Goal: Task Accomplishment & Management: Manage account settings

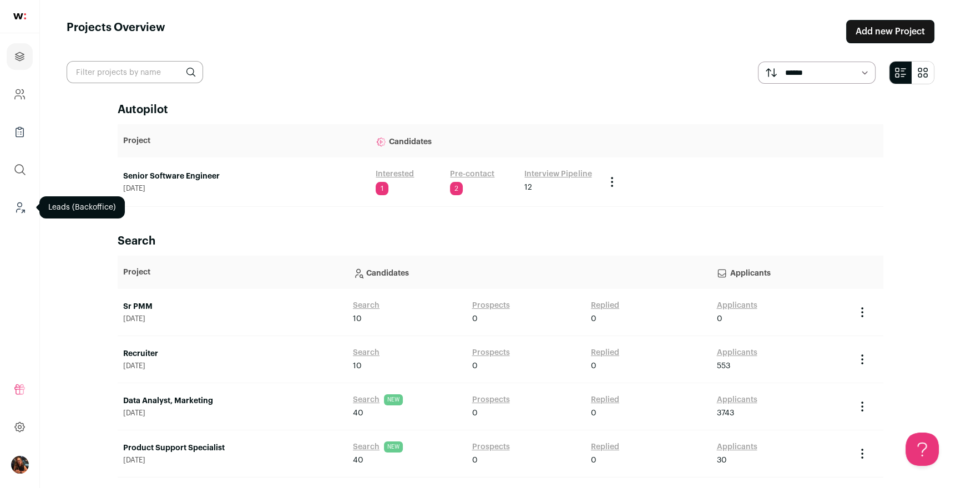
click at [19, 211] on icon "Leads (Backoffice)" at bounding box center [19, 207] width 13 height 13
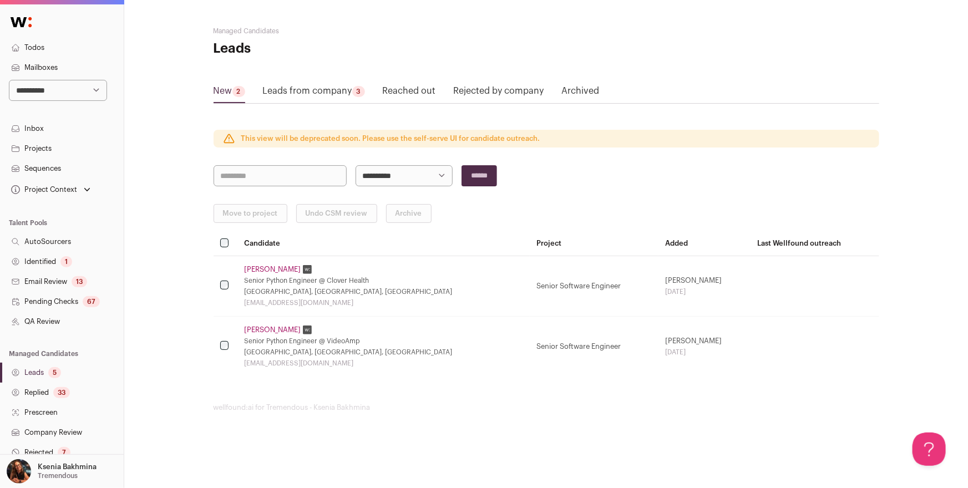
click at [44, 89] on select "**********" at bounding box center [58, 90] width 98 height 21
select select "****"
click at [9, 80] on select "**********" at bounding box center [58, 90] width 98 height 21
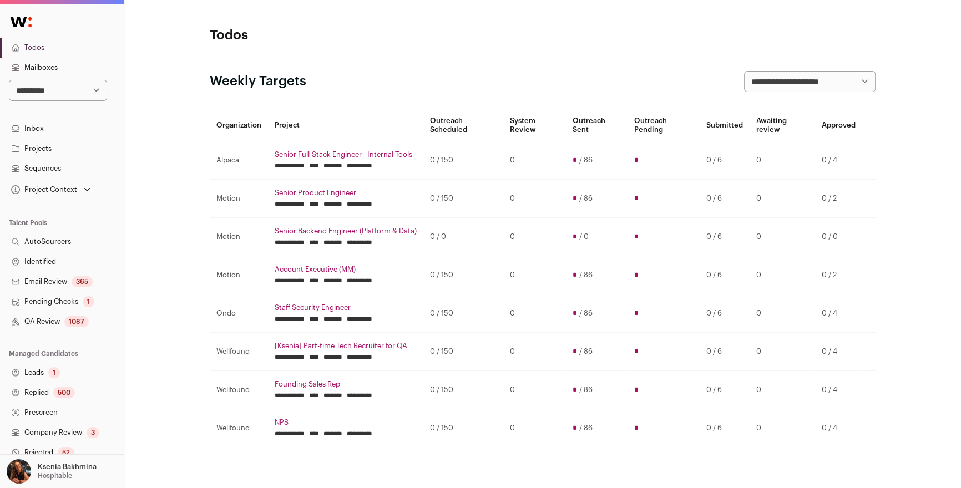
click at [44, 390] on link "Replied 500" at bounding box center [62, 393] width 124 height 20
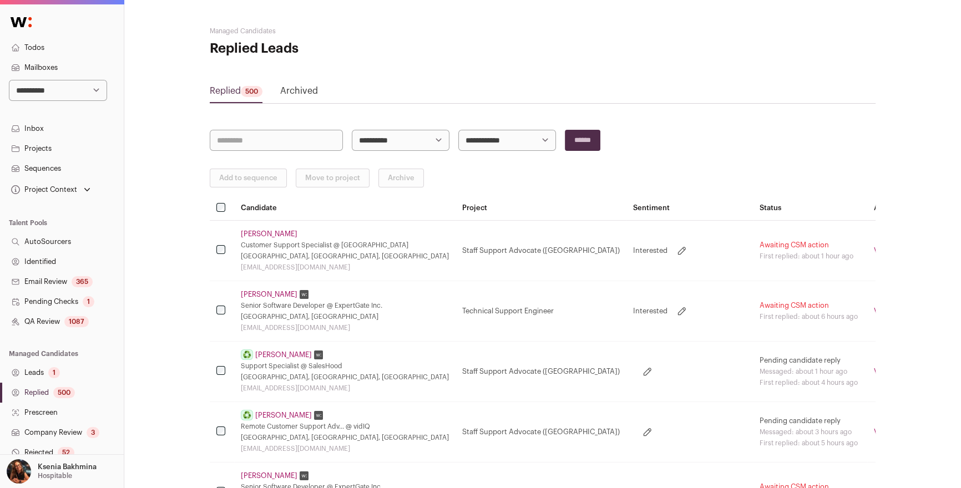
click at [286, 354] on link "Nitesh Bagda" at bounding box center [283, 355] width 57 height 9
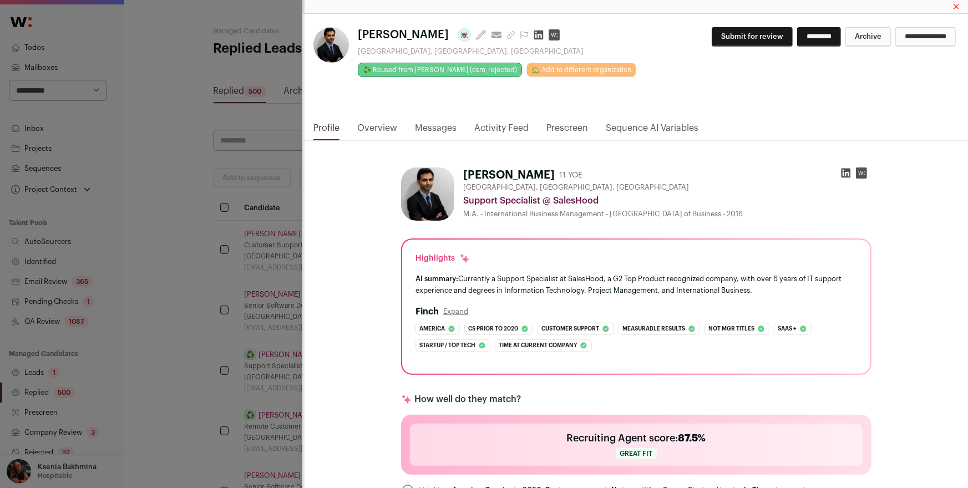
click at [438, 133] on link "Messages" at bounding box center [436, 130] width 42 height 19
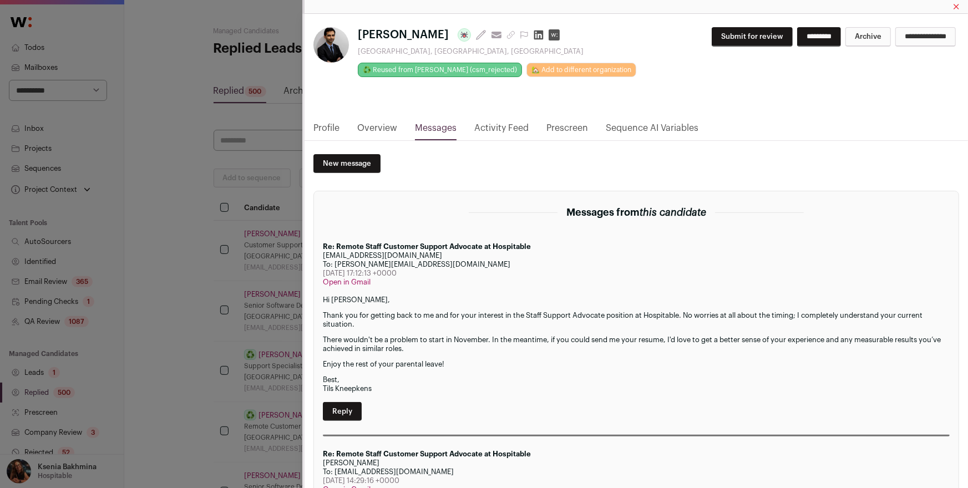
scroll to position [82, 0]
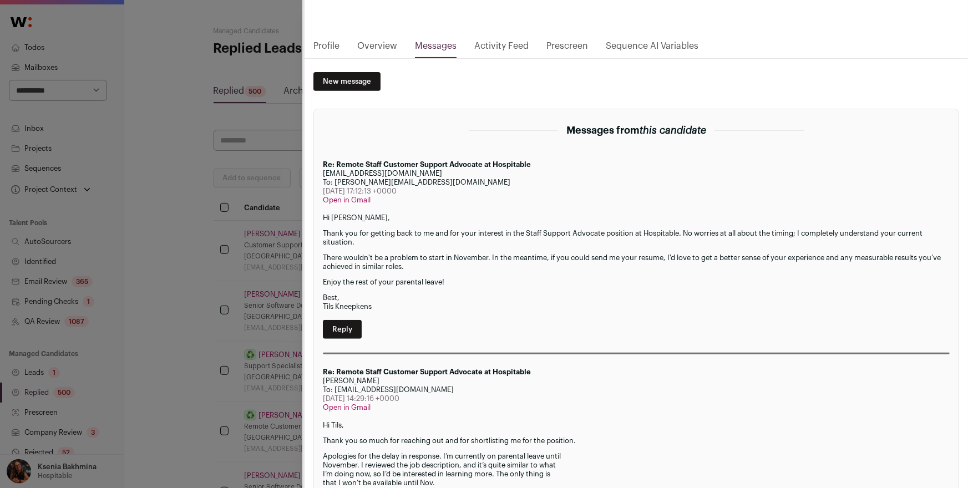
click at [197, 281] on div "Nitesh Bagda Last update: 17 days ago View most recent conversation in Front To…" at bounding box center [484, 244] width 968 height 488
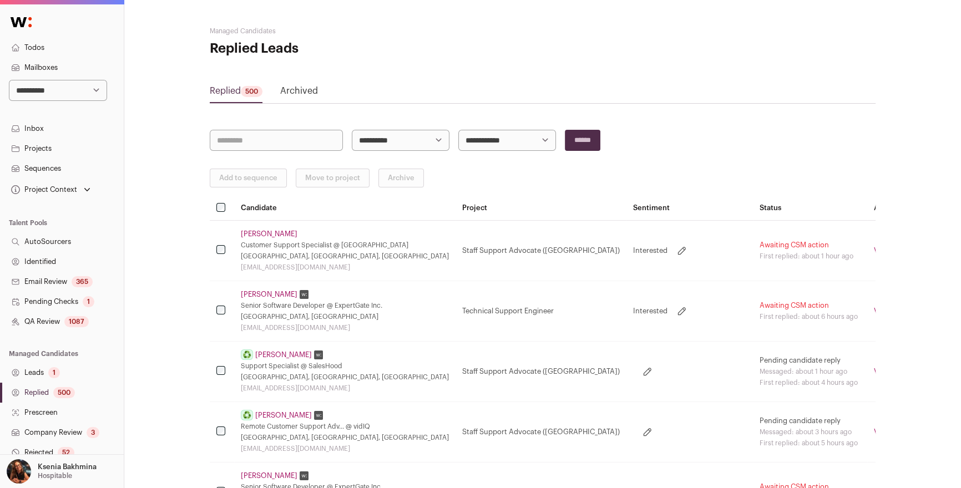
click at [275, 295] on link "Shamim Hasan" at bounding box center [269, 294] width 57 height 9
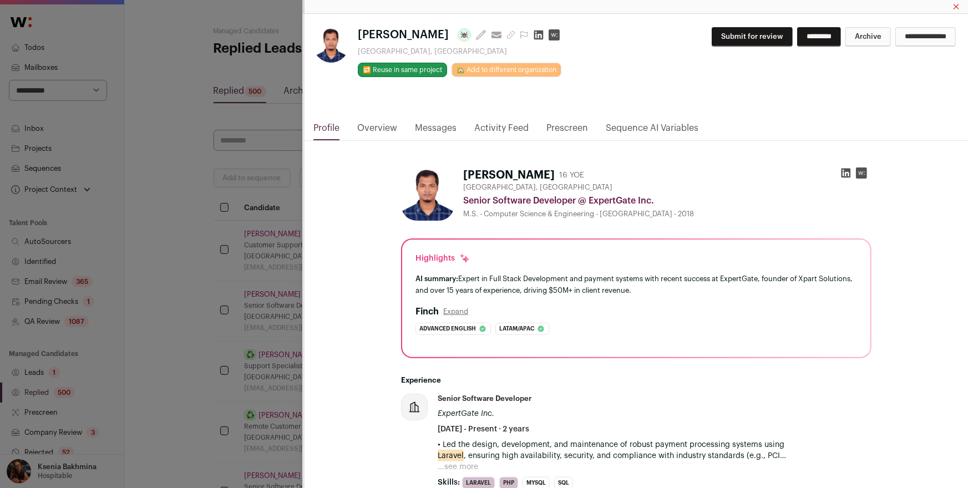
click at [423, 123] on link "Messages" at bounding box center [436, 130] width 42 height 19
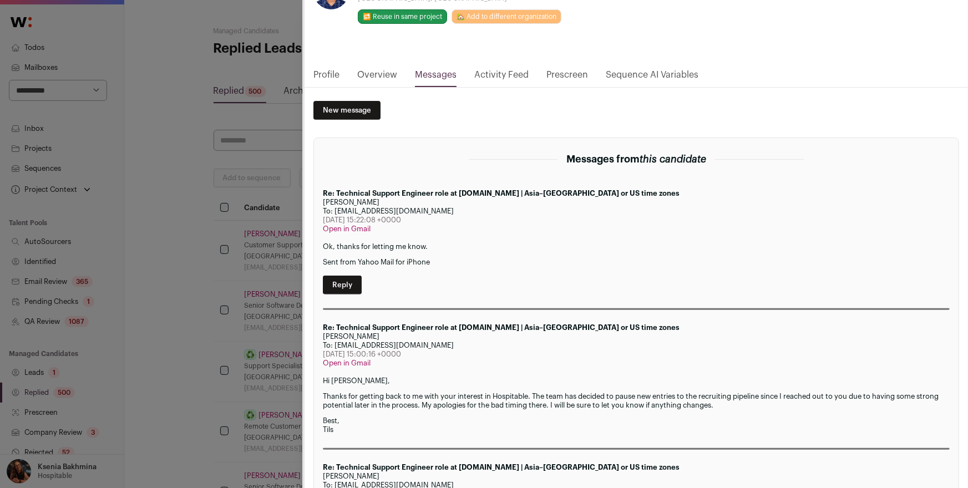
scroll to position [55, 0]
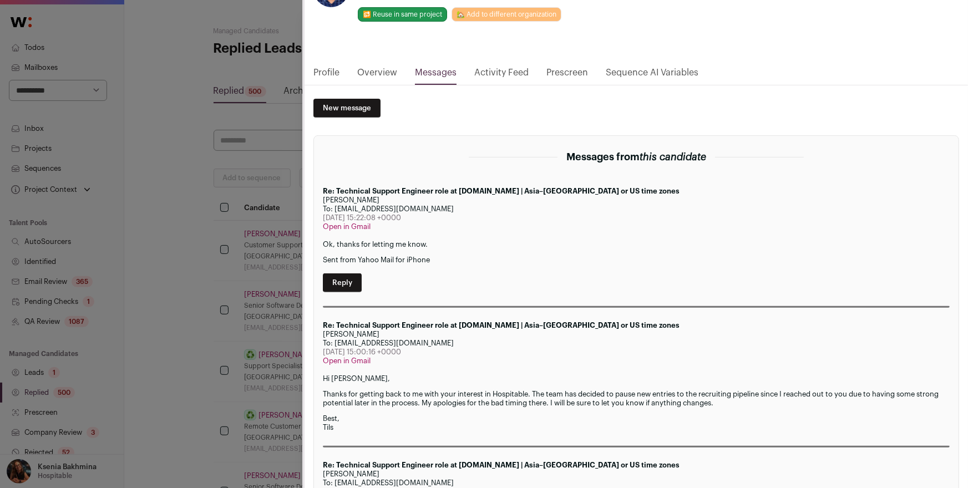
click at [150, 239] on div "**********" at bounding box center [484, 244] width 968 height 488
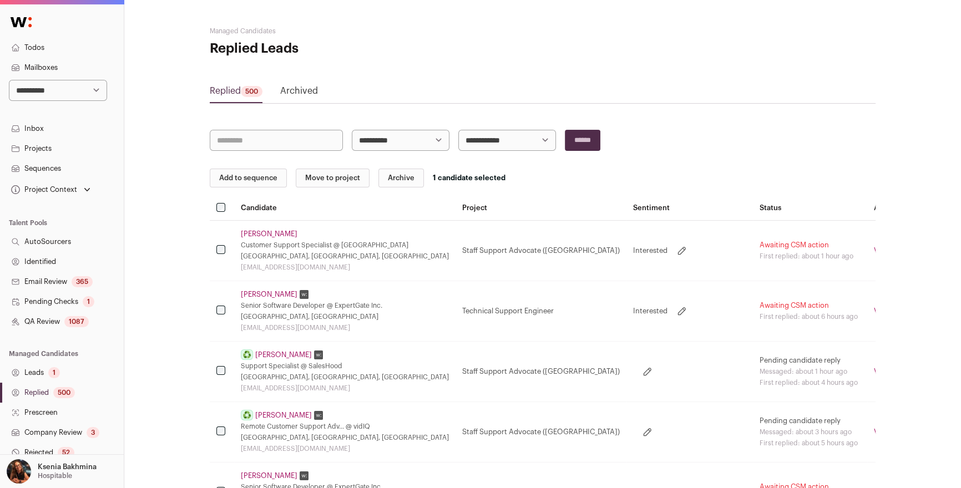
click at [396, 178] on button "Archive" at bounding box center [400, 178] width 45 height 19
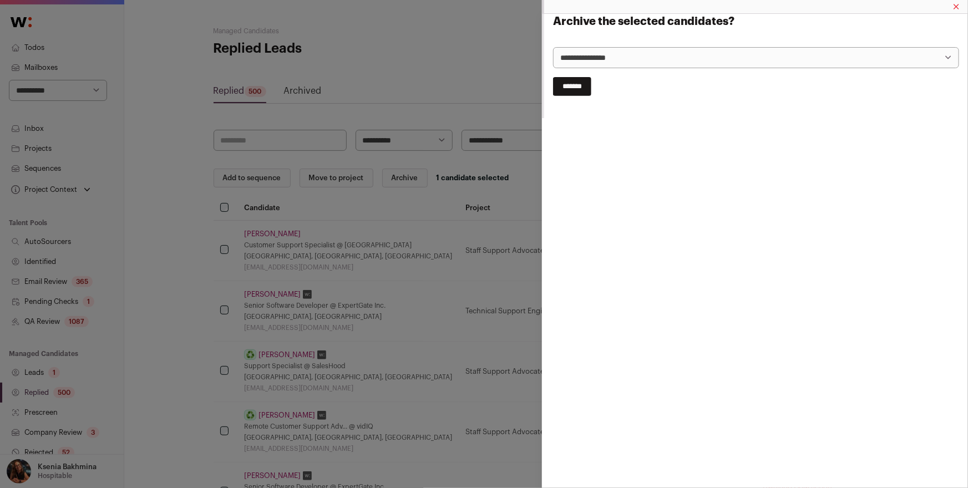
click at [575, 61] on select "**********" at bounding box center [756, 57] width 406 height 21
select select "**********"
click at [553, 47] on select "**********" at bounding box center [756, 57] width 406 height 21
click at [580, 83] on input "*******" at bounding box center [572, 86] width 38 height 19
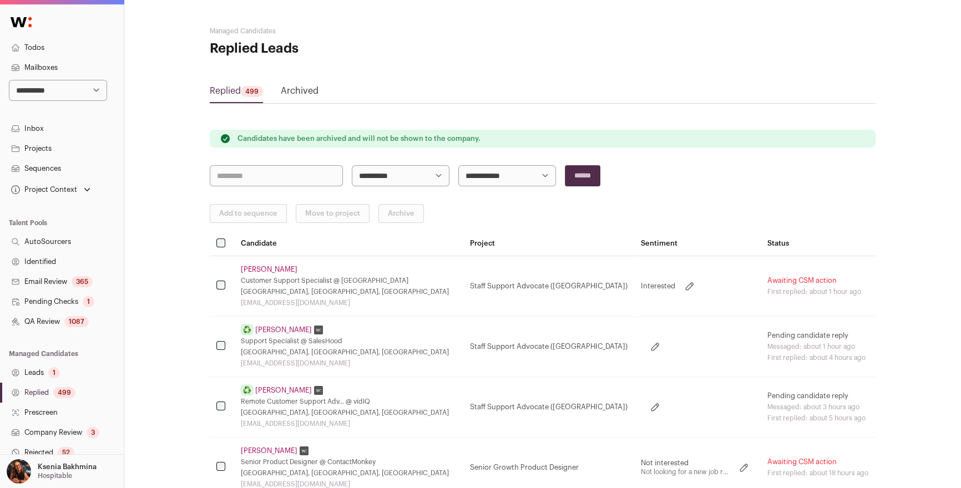
click at [270, 272] on link "Arutyun Airapetyan" at bounding box center [269, 269] width 57 height 9
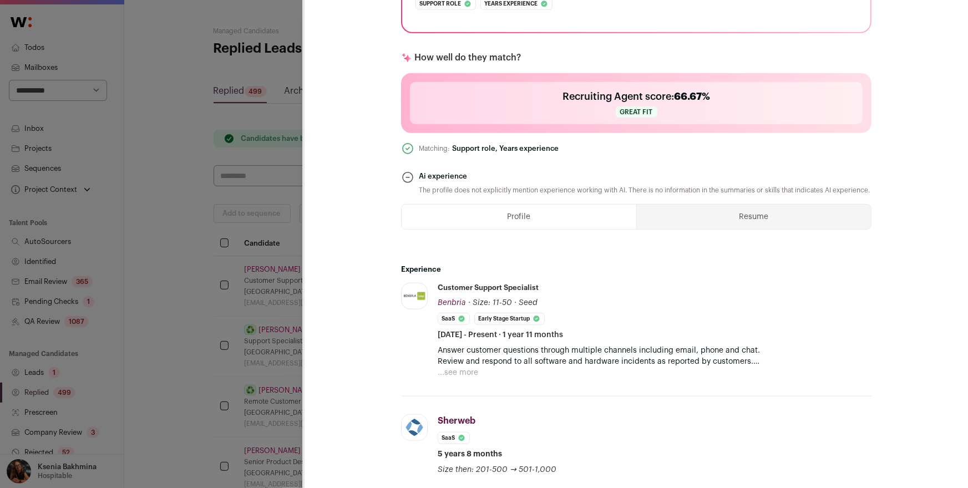
scroll to position [0, 0]
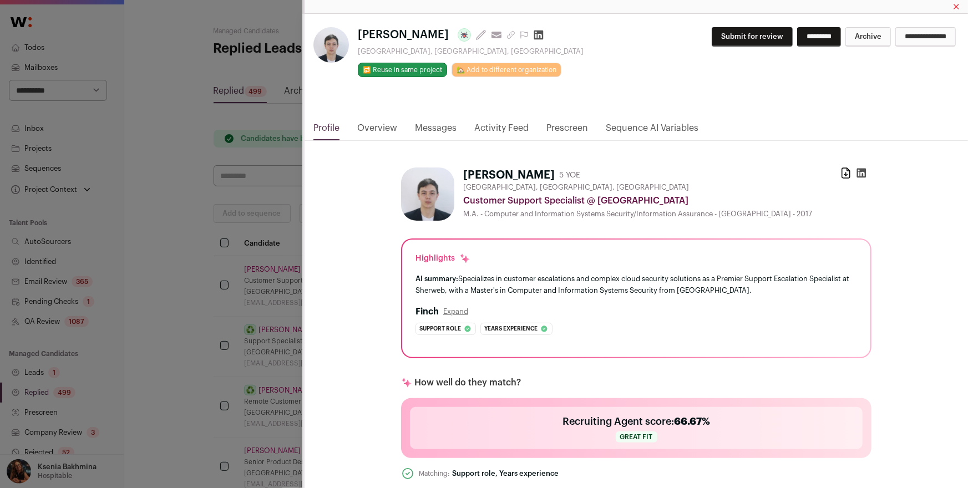
click at [435, 131] on link "Messages" at bounding box center [436, 130] width 42 height 19
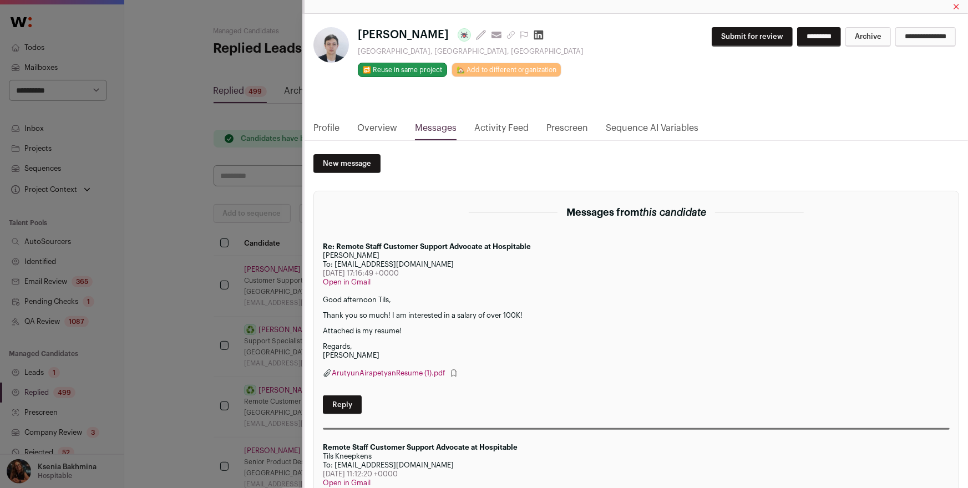
click at [332, 128] on link "Profile" at bounding box center [326, 130] width 26 height 19
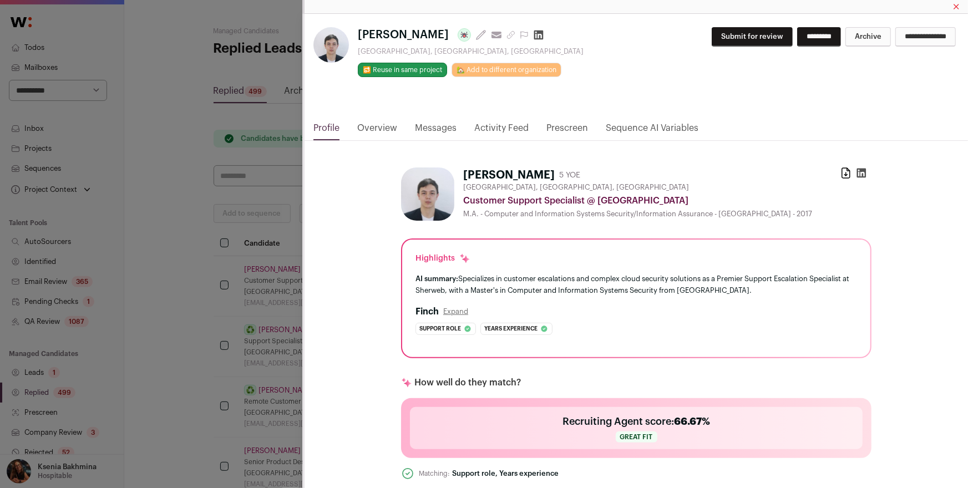
click at [448, 312] on button "Expand" at bounding box center [455, 311] width 25 height 9
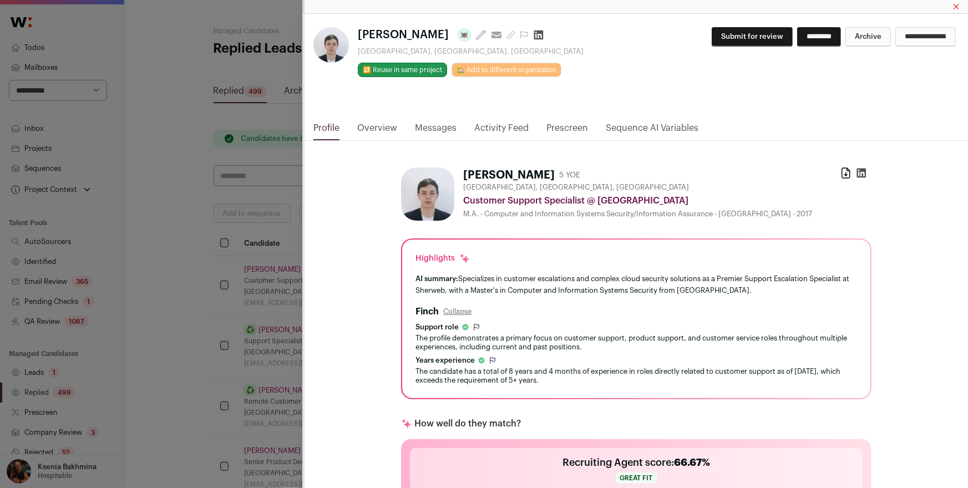
click at [175, 247] on div "**********" at bounding box center [484, 244] width 968 height 488
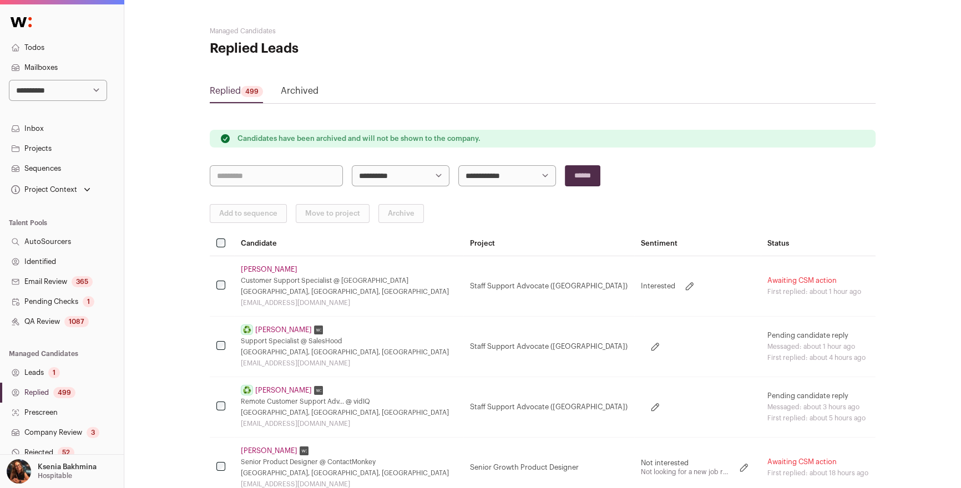
click at [44, 146] on link "Projects" at bounding box center [62, 149] width 124 height 20
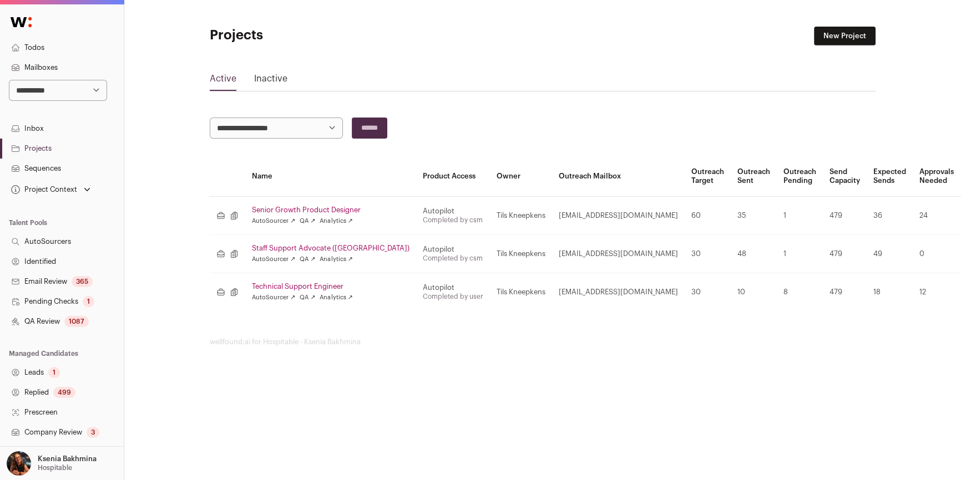
click at [336, 247] on link "Staff Support Advocate (North America)" at bounding box center [331, 248] width 158 height 9
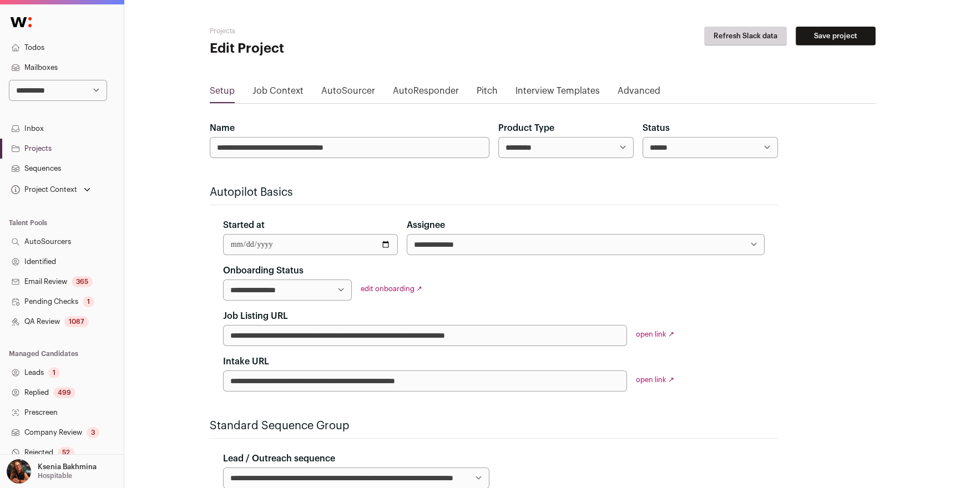
click at [262, 88] on link "Job Context" at bounding box center [277, 93] width 51 height 18
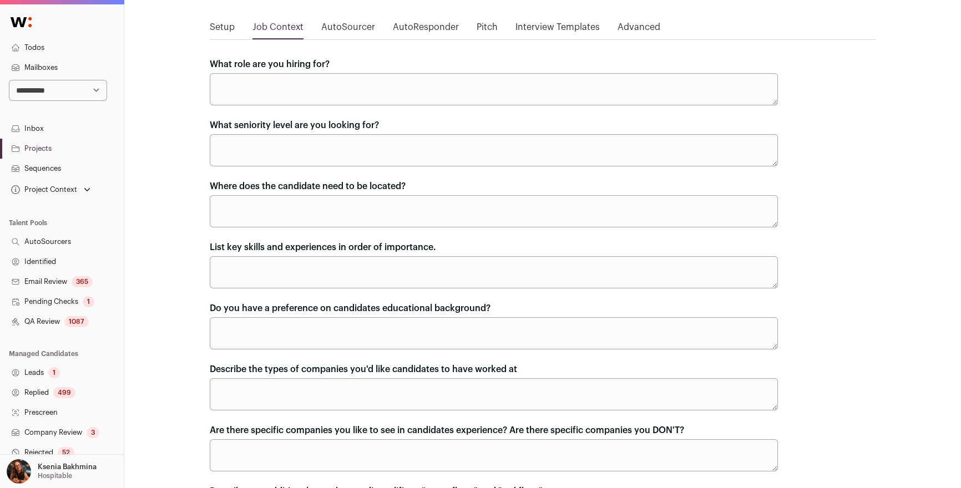
scroll to position [73, 0]
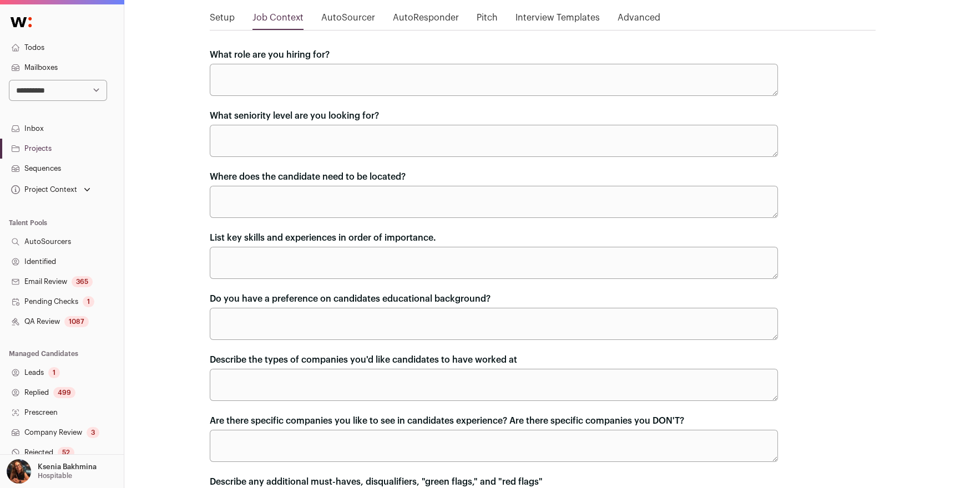
click at [222, 18] on link "Setup" at bounding box center [222, 20] width 25 height 18
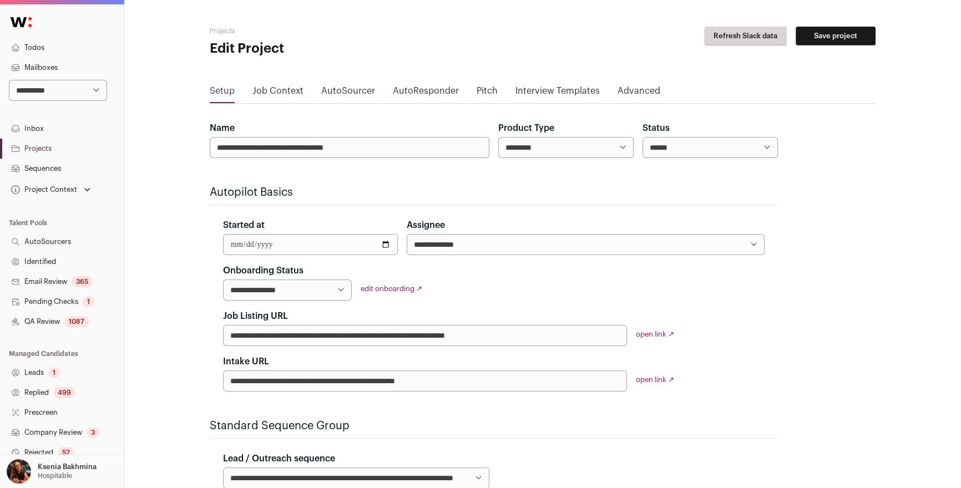
click at [663, 334] on link "open link ↗" at bounding box center [655, 334] width 38 height 7
click at [52, 164] on link "Sequences" at bounding box center [62, 169] width 124 height 20
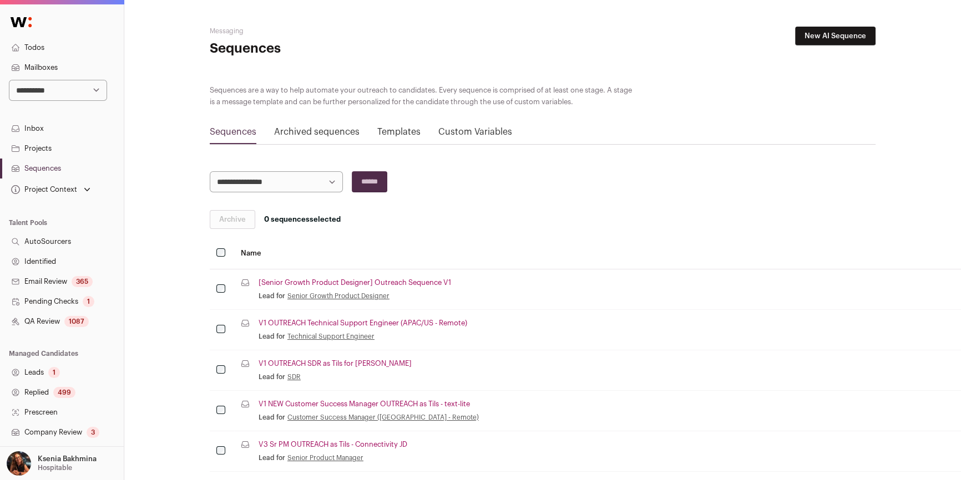
click at [34, 399] on link "Replied 499" at bounding box center [62, 393] width 124 height 20
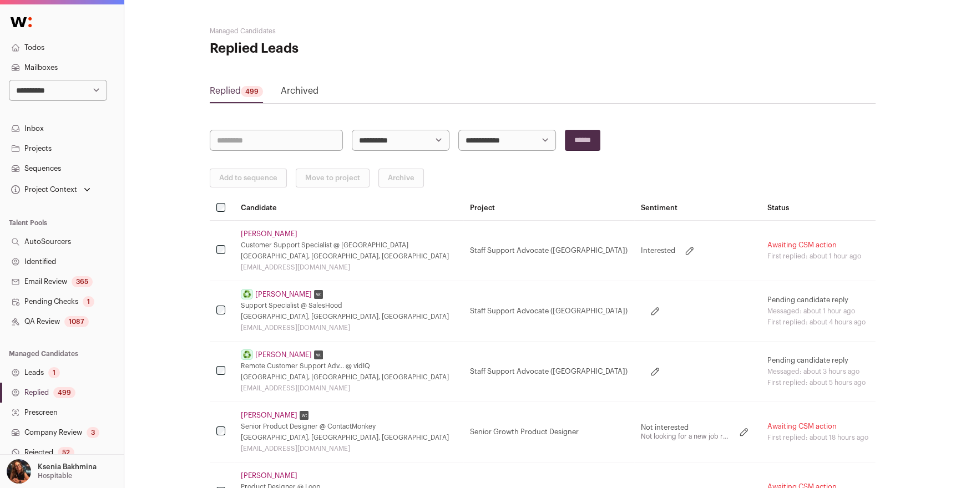
click at [287, 235] on link "Arutyun Airapetyan" at bounding box center [269, 234] width 57 height 9
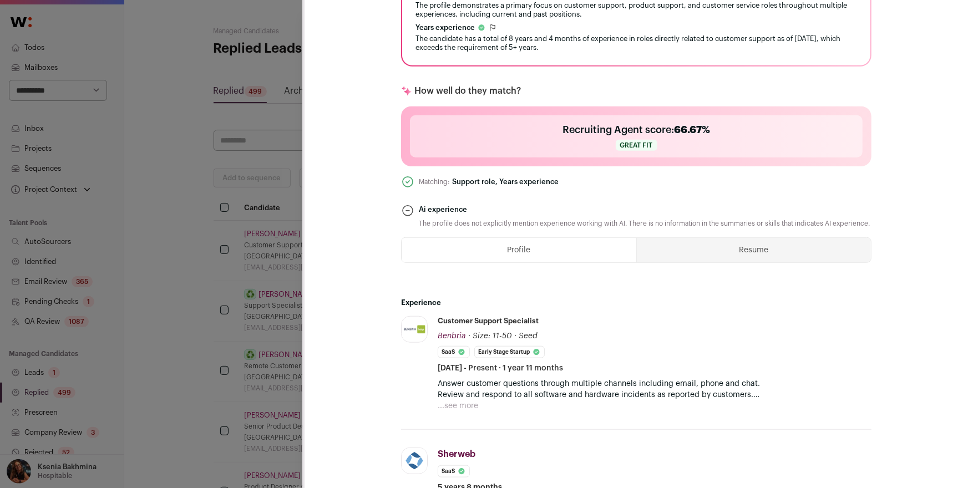
scroll to position [355, 0]
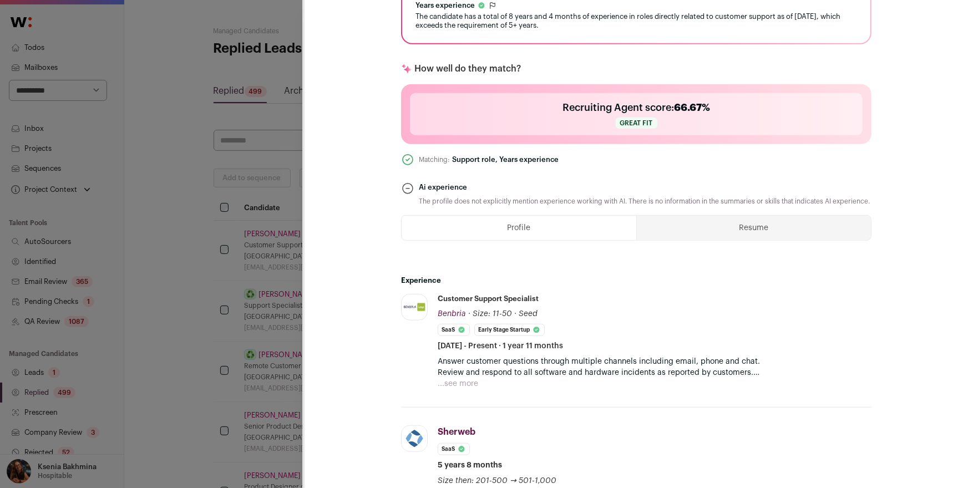
click at [470, 378] on button "...see more" at bounding box center [458, 383] width 40 height 11
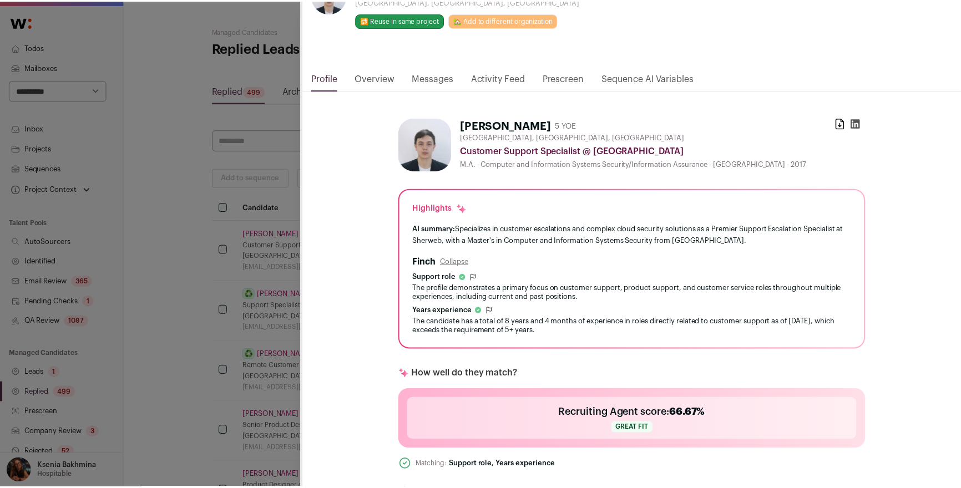
scroll to position [0, 0]
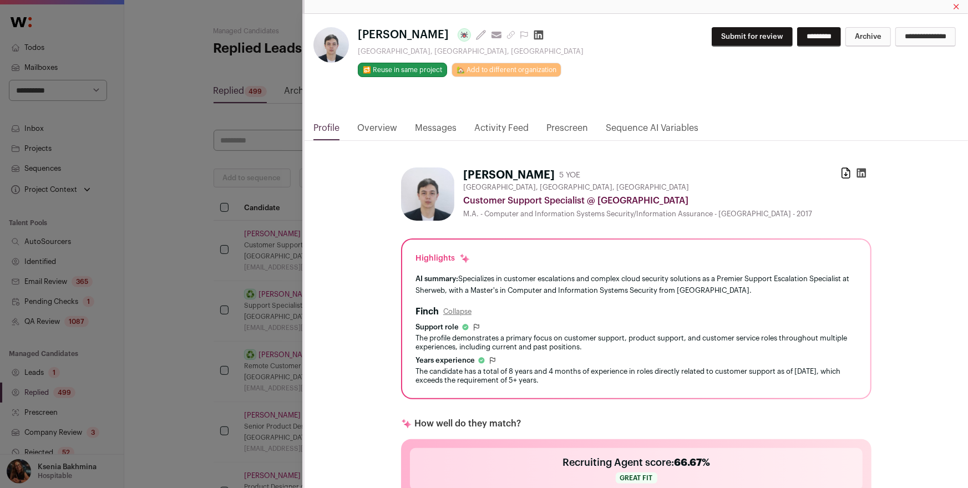
click at [728, 36] on button "Submit for review" at bounding box center [752, 36] width 81 height 19
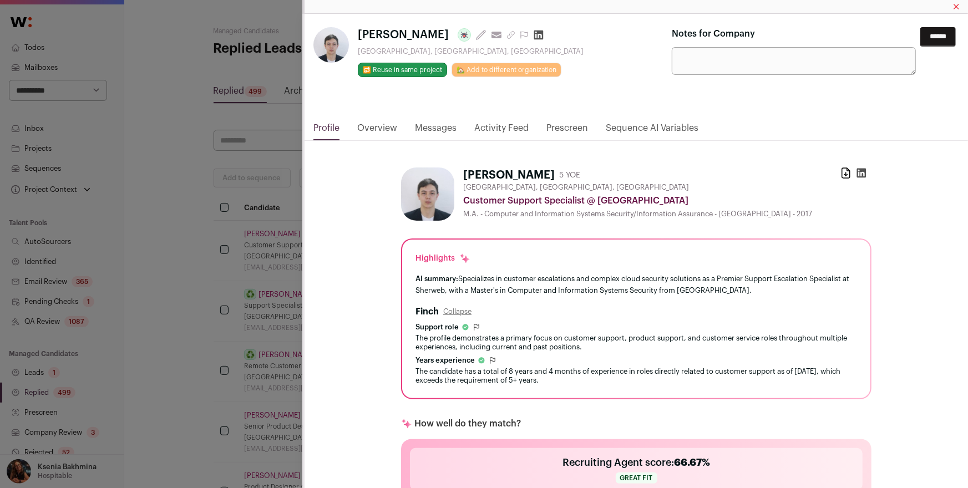
click at [926, 33] on input "******" at bounding box center [937, 36] width 35 height 19
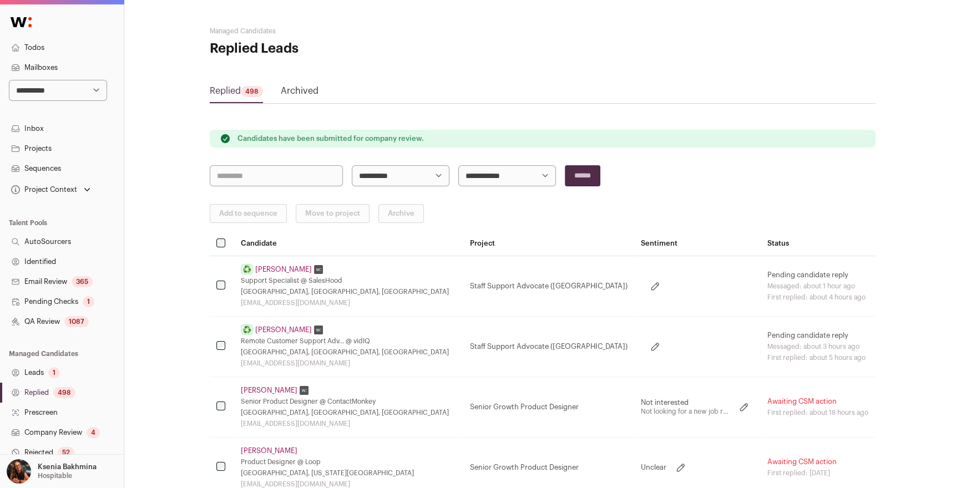
click at [65, 89] on select "**********" at bounding box center [58, 90] width 98 height 21
select select "*****"
click at [9, 80] on select "**********" at bounding box center [58, 90] width 98 height 21
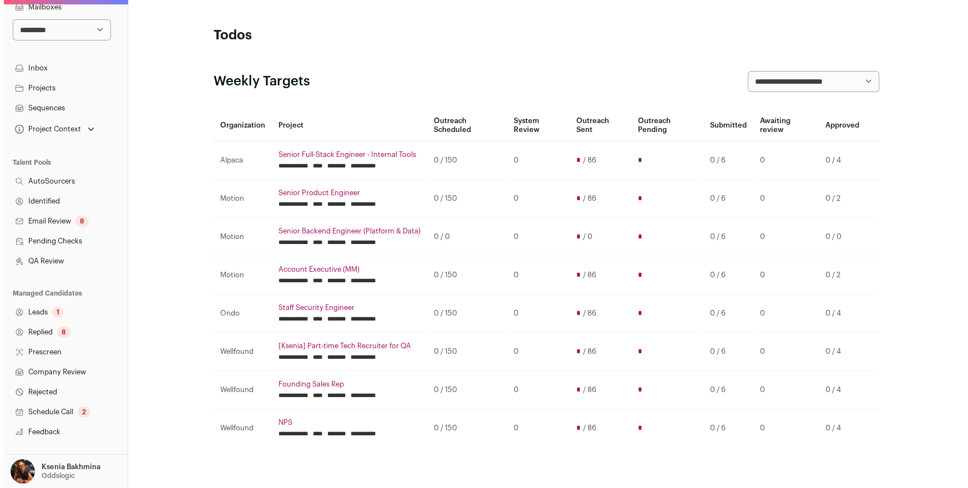
scroll to position [67, 0]
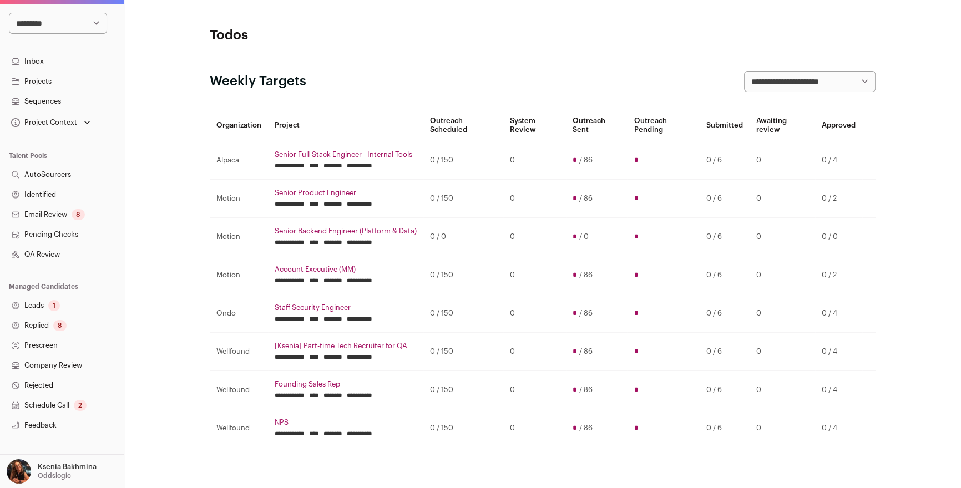
click at [41, 322] on link "Replied 8" at bounding box center [62, 326] width 124 height 20
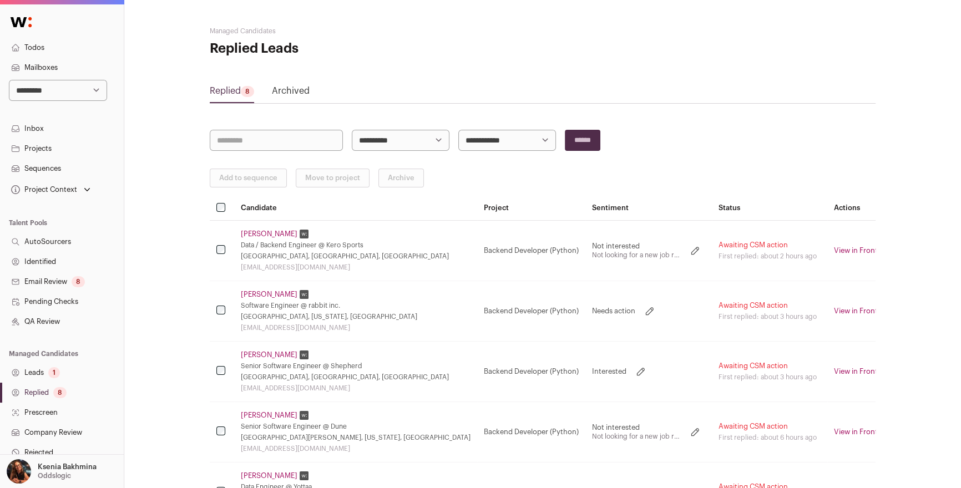
click at [269, 233] on link "Oluwatobi Ogunleye" at bounding box center [269, 234] width 57 height 9
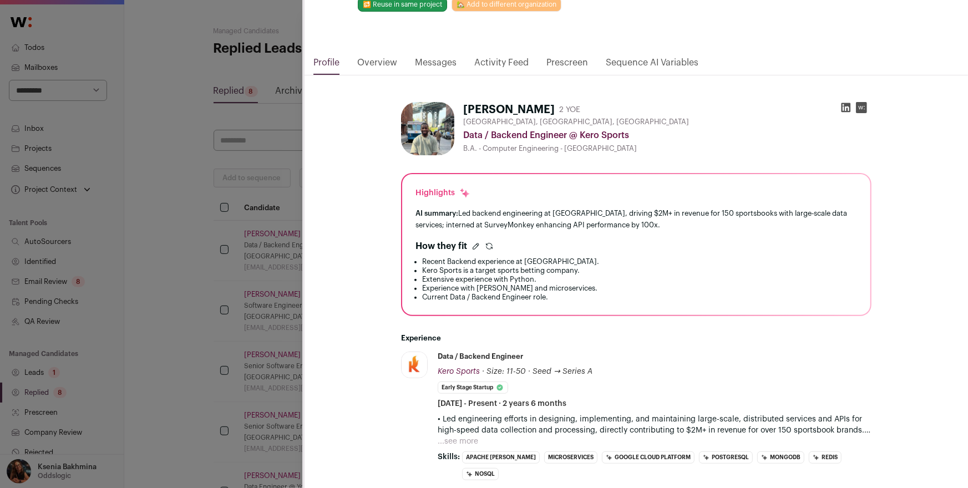
scroll to position [78, 0]
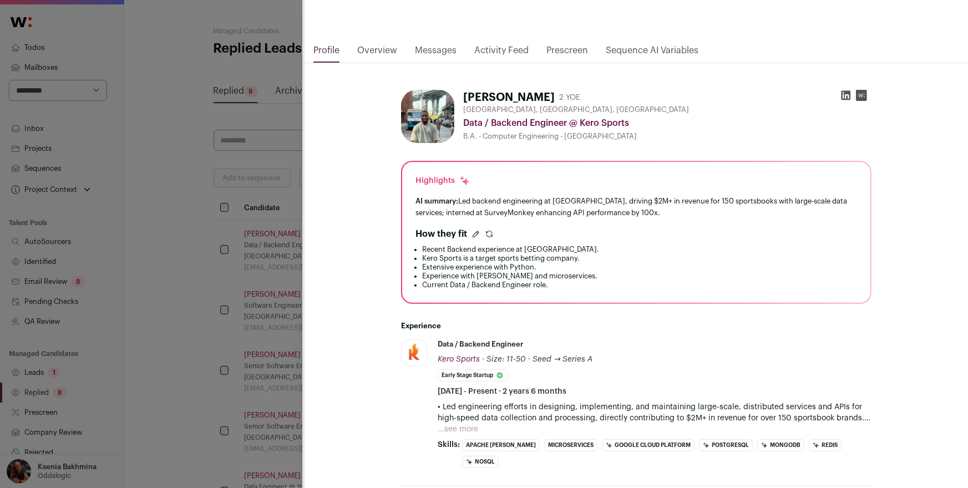
click at [453, 47] on link "Messages" at bounding box center [436, 53] width 42 height 19
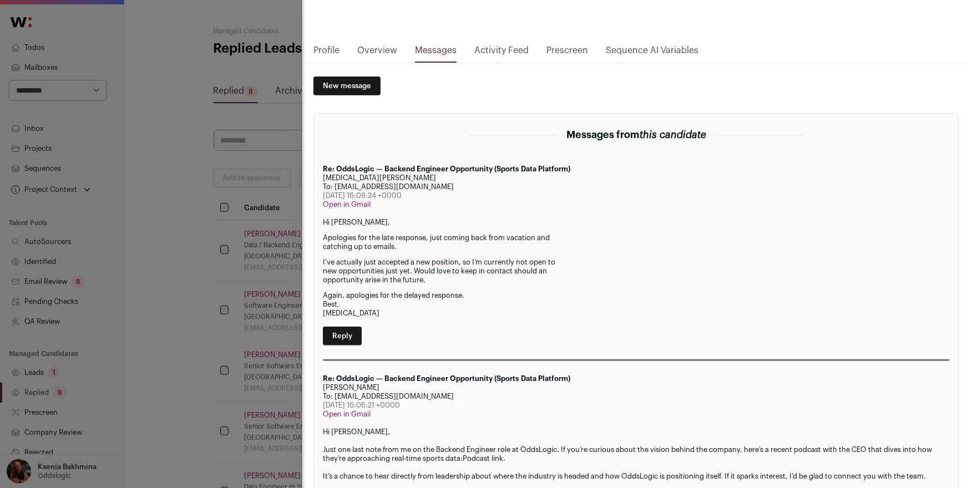
click at [237, 260] on div "Oluwatobi Ogunleye Last update: 28 days ago View most recent conversation in Fr…" at bounding box center [484, 244] width 968 height 488
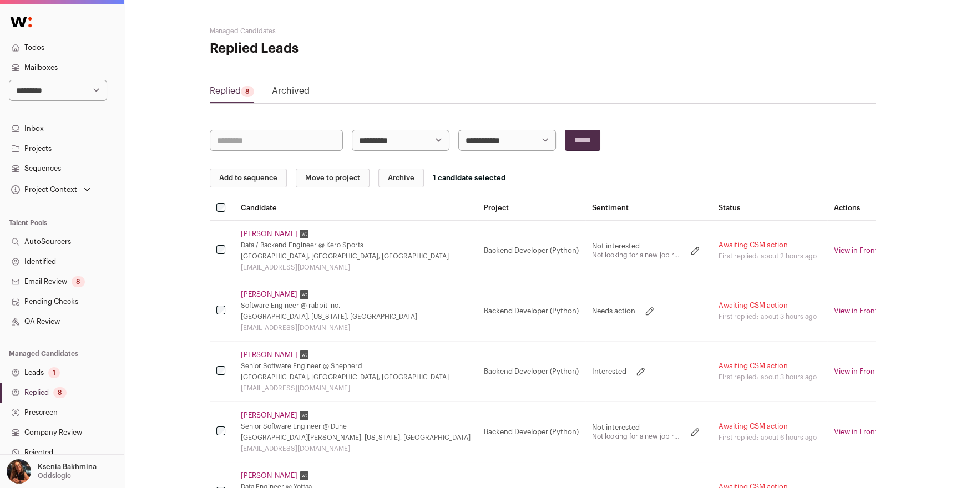
click at [366, 278] on td "Oluwatobi Ogunleye Data / Backend Engineer @ Kero Sports Edmonton, Alberta, Can…" at bounding box center [355, 250] width 243 height 60
click at [390, 179] on button "Archive" at bounding box center [400, 178] width 45 height 19
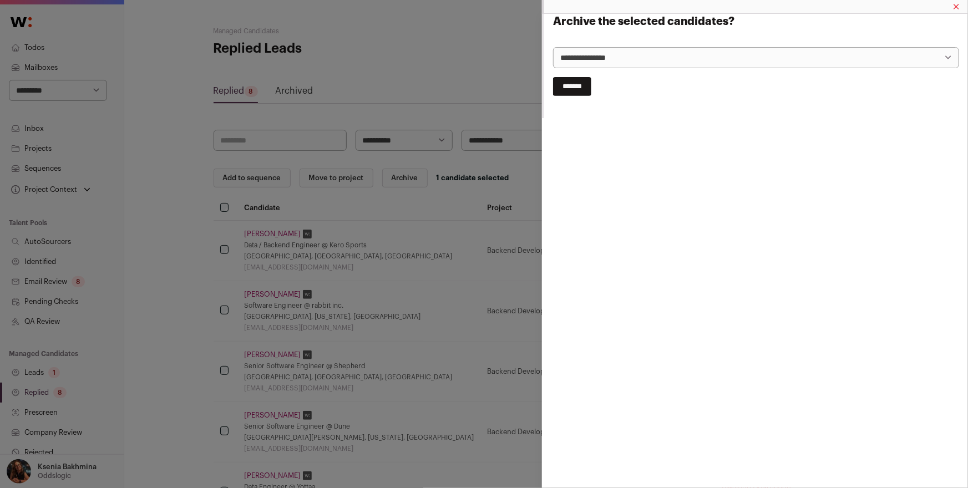
click at [571, 59] on select "**********" at bounding box center [756, 57] width 406 height 21
select select "**********"
click at [553, 47] on select "**********" at bounding box center [756, 57] width 406 height 21
click at [577, 91] on input "*******" at bounding box center [572, 86] width 38 height 19
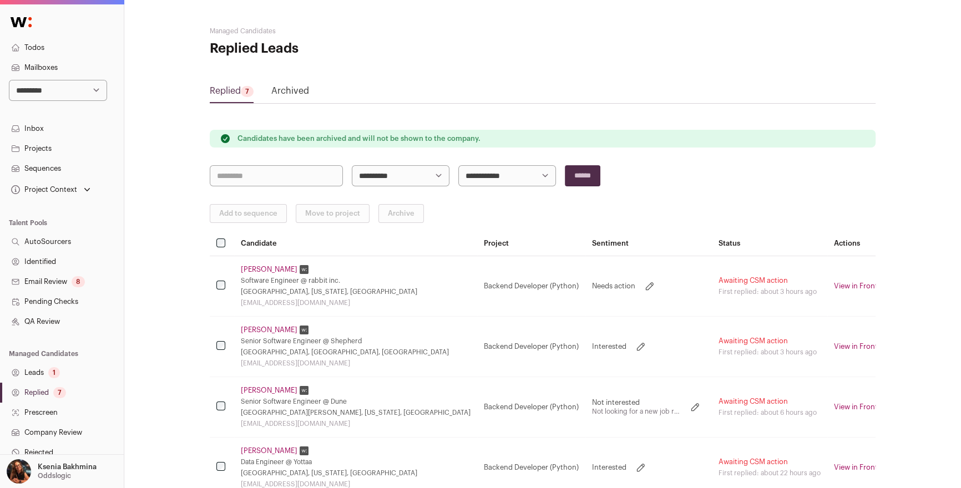
click at [277, 272] on link "Zach Rottman" at bounding box center [269, 269] width 57 height 9
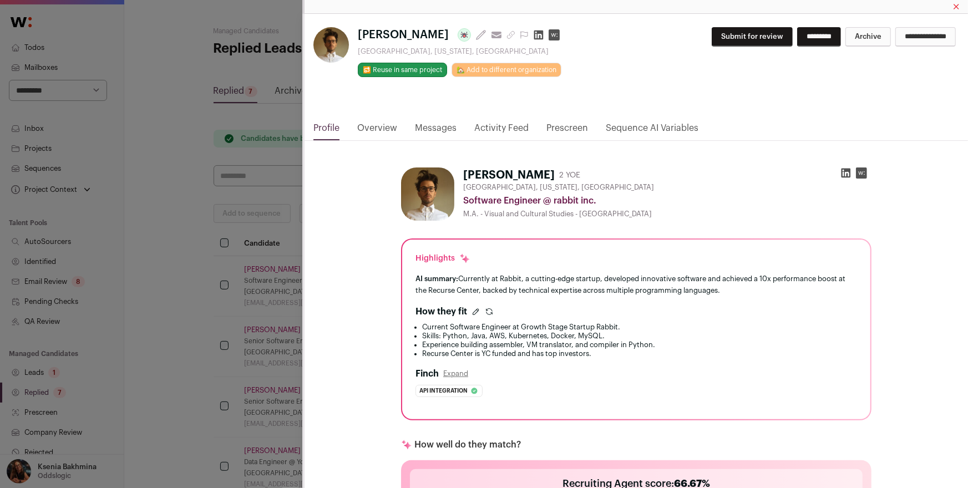
click at [429, 127] on link "Messages" at bounding box center [436, 130] width 42 height 19
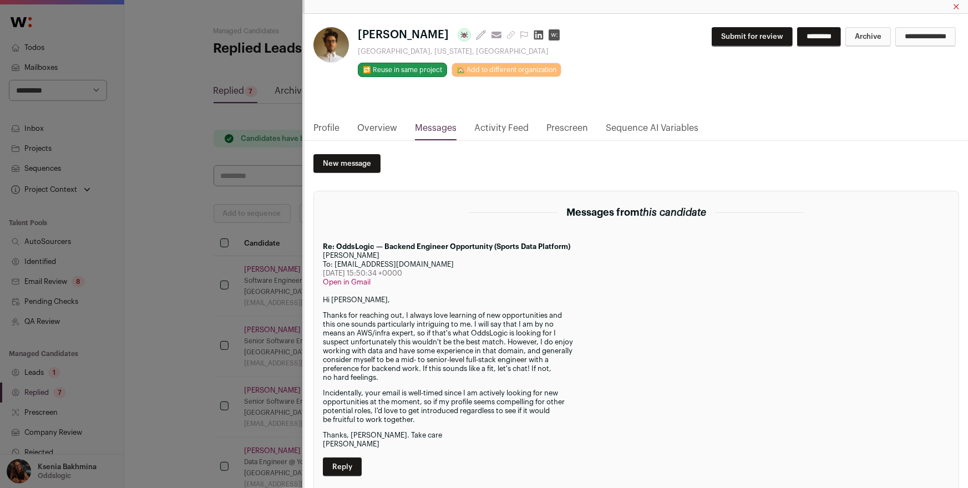
click at [533, 34] on icon "Close modal via background" at bounding box center [538, 34] width 11 height 11
click at [330, 134] on link "Profile" at bounding box center [326, 130] width 26 height 19
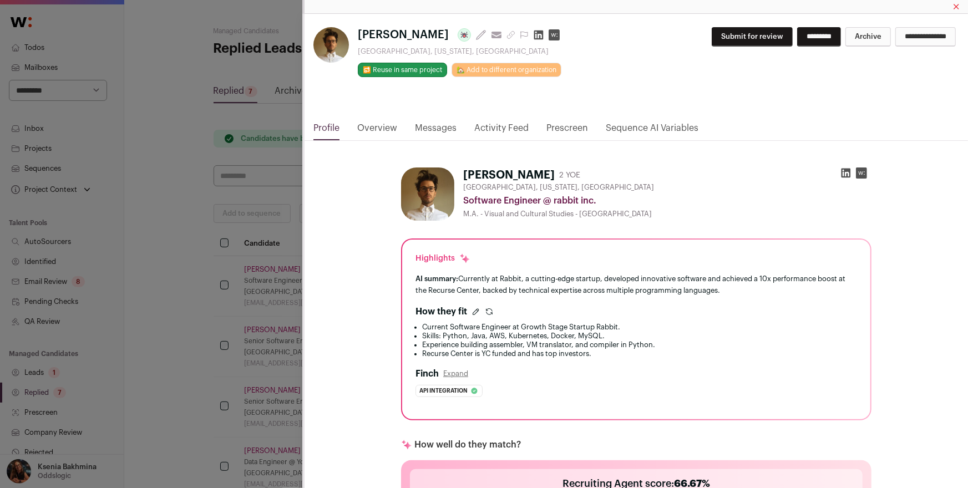
scroll to position [95, 0]
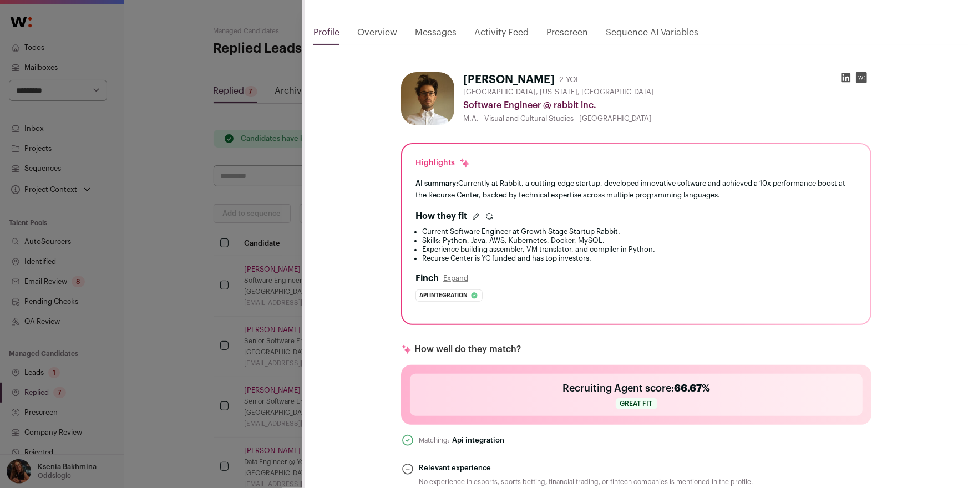
click at [114, 193] on div "Zach Rottman Last update: 7 days ago View most recent conversation in Front Los…" at bounding box center [484, 244] width 968 height 488
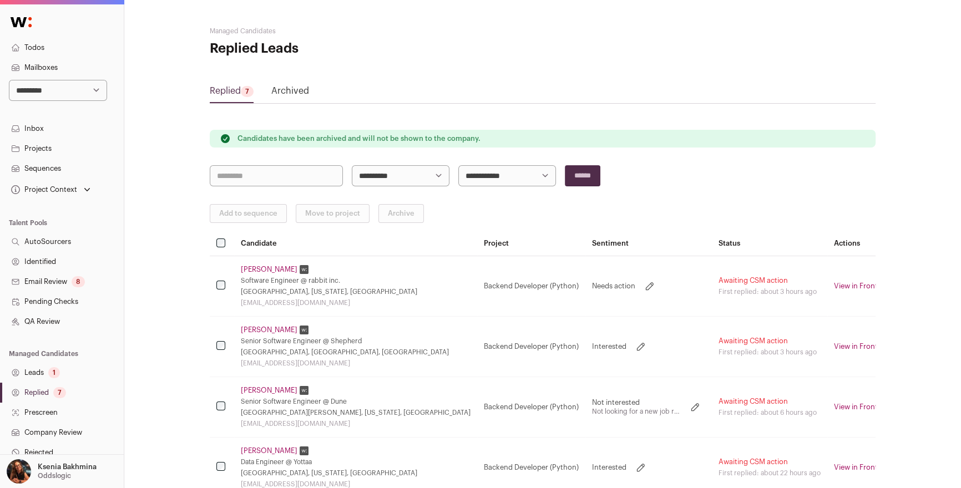
click at [45, 149] on link "Projects" at bounding box center [62, 149] width 124 height 20
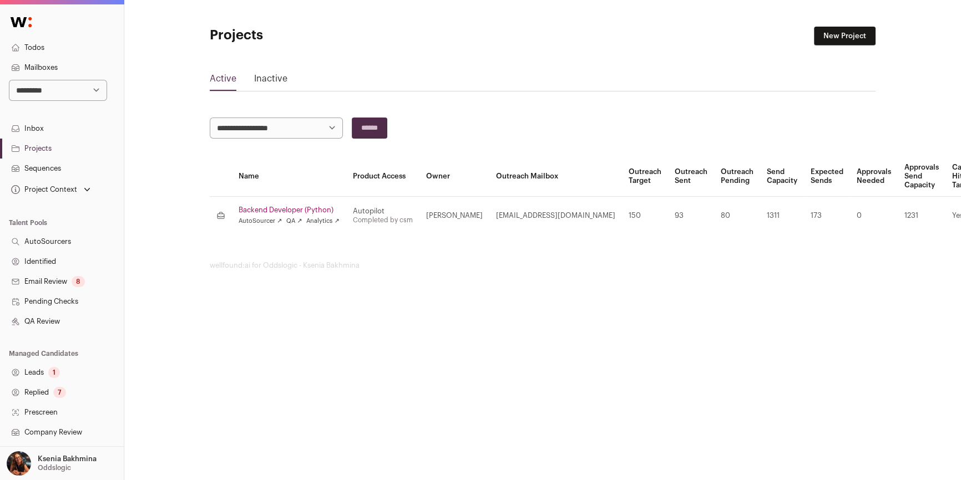
click at [242, 206] on link "Backend Developer (Python)" at bounding box center [288, 210] width 101 height 9
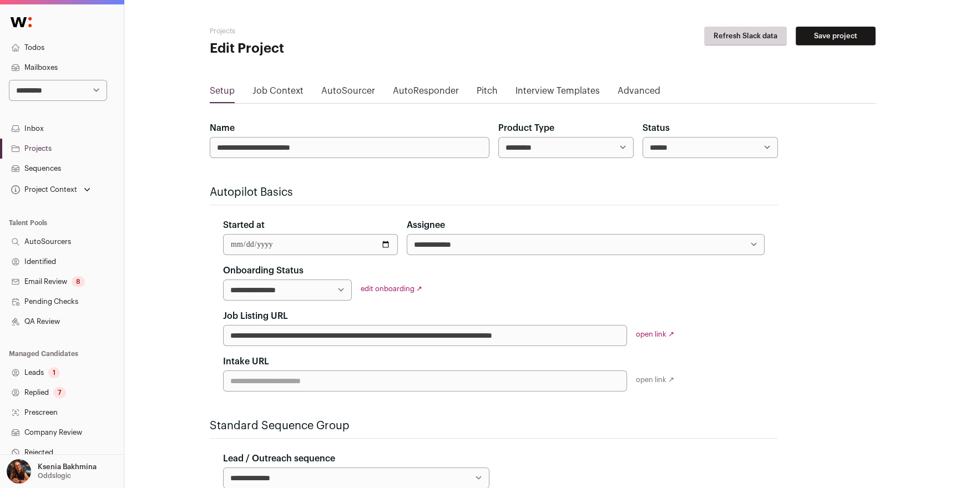
click at [53, 393] on link "Replied 7" at bounding box center [62, 393] width 124 height 20
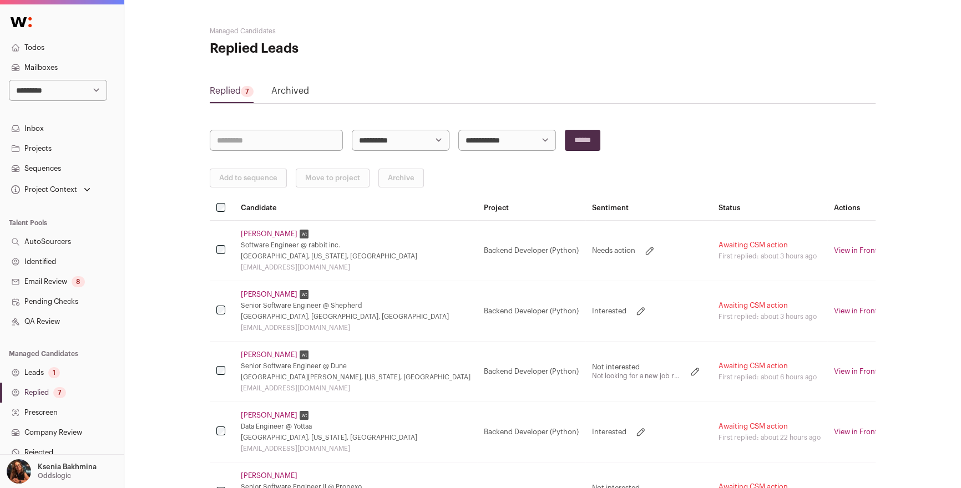
click at [275, 232] on link "Zach Rottman" at bounding box center [269, 234] width 57 height 9
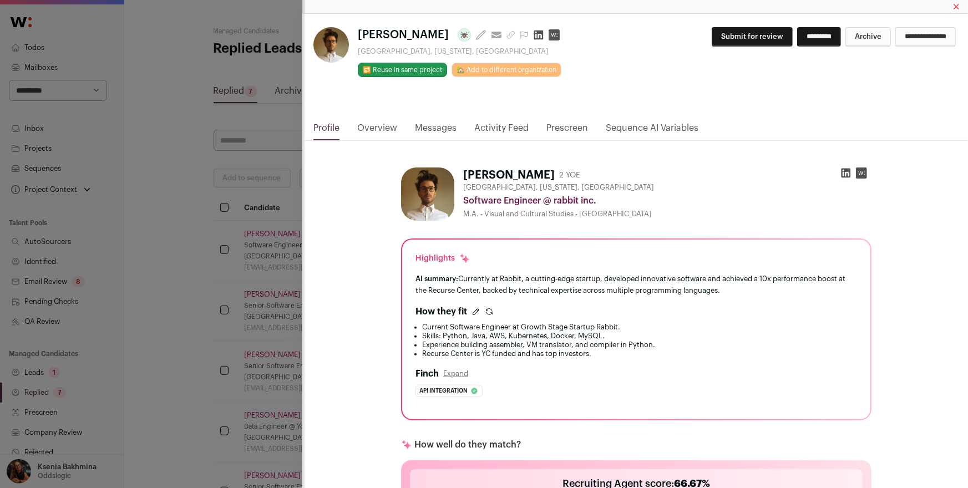
click at [430, 131] on link "Messages" at bounding box center [436, 130] width 42 height 19
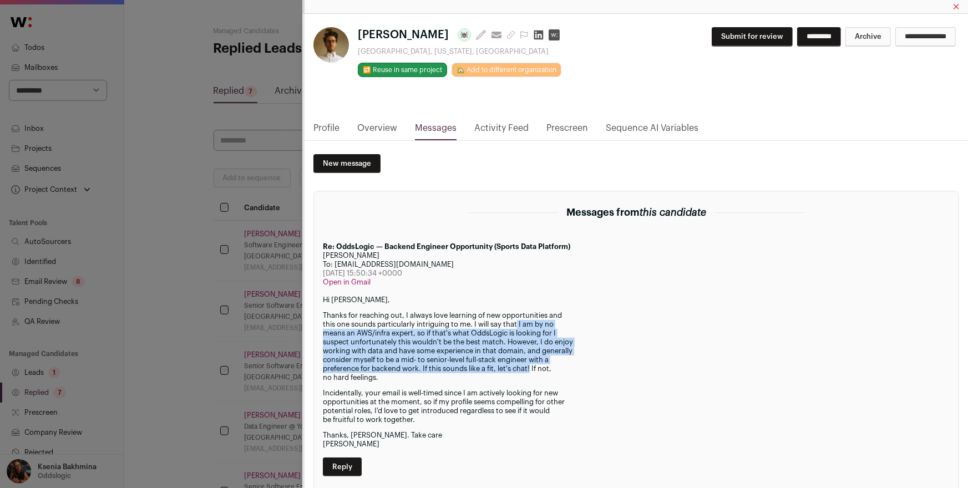
drag, startPoint x: 519, startPoint y: 324, endPoint x: 532, endPoint y: 367, distance: 44.2
click at [532, 367] on p "Thanks for reaching out, I always love learning of new opportunities and this o…" at bounding box center [636, 346] width 627 height 71
copy p "I am by no means an AWS/infra expert, so if that's what OddsLogic is looking fo…"
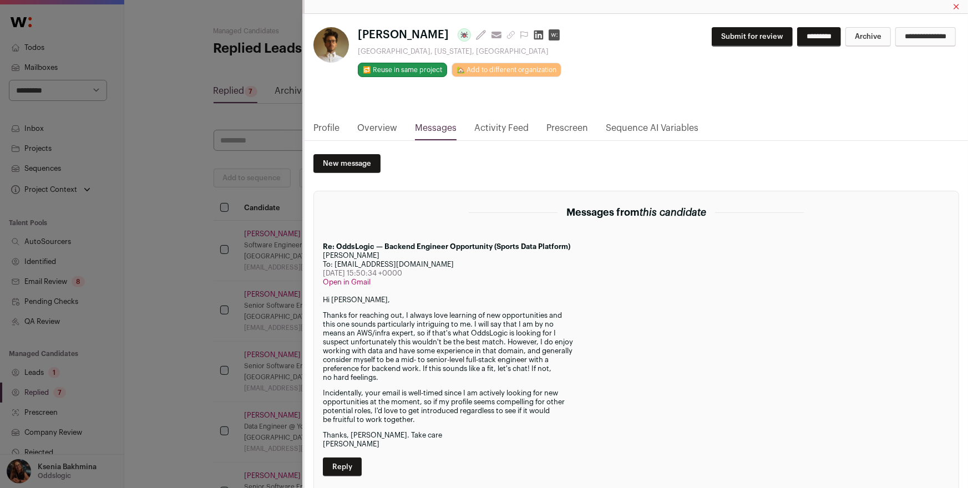
click at [227, 237] on div "Zach Rottman Last update: 7 days ago View most recent conversation in Front Los…" at bounding box center [484, 244] width 968 height 488
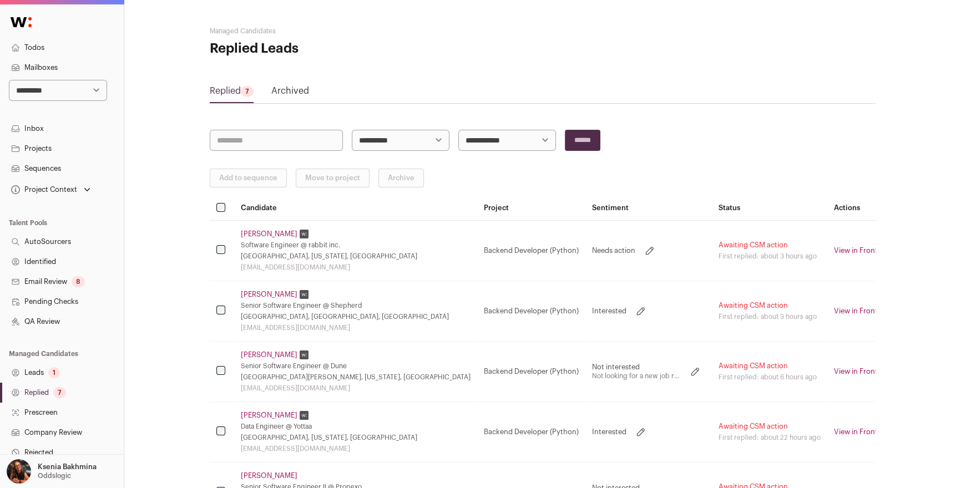
click at [262, 287] on td "Robin Nguyen Senior Software Engineer @ Shepherd Vancouver, British Columbia, C…" at bounding box center [355, 311] width 243 height 60
click at [262, 290] on link "Robin Nguyen" at bounding box center [269, 294] width 57 height 9
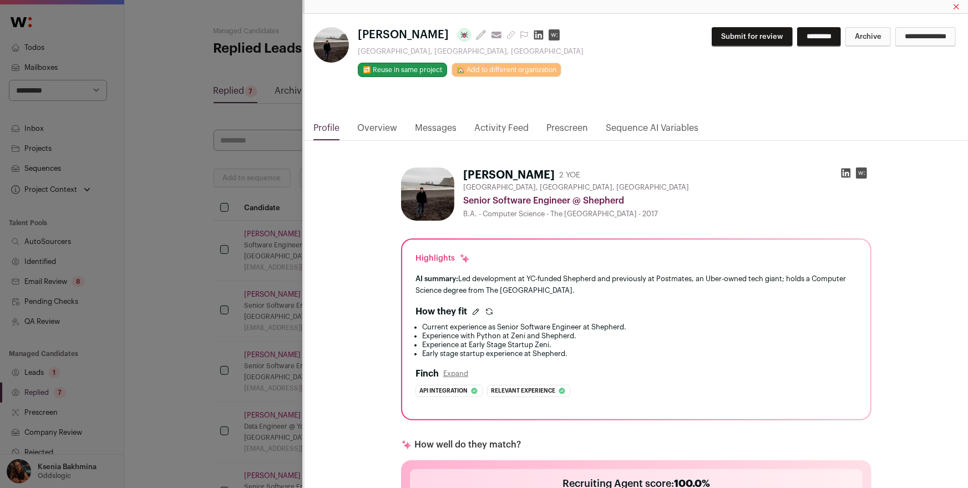
click at [408, 129] on nav "Profile Overview Messages Activity Feed Prescreen Sequence AI Variables" at bounding box center [635, 130] width 663 height 19
click at [428, 126] on link "Messages" at bounding box center [436, 130] width 42 height 19
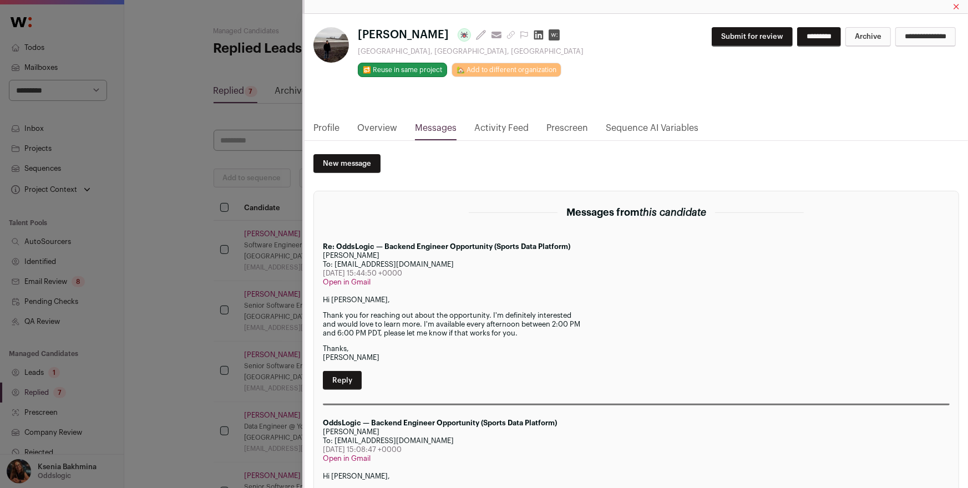
click at [325, 126] on link "Profile" at bounding box center [326, 130] width 26 height 19
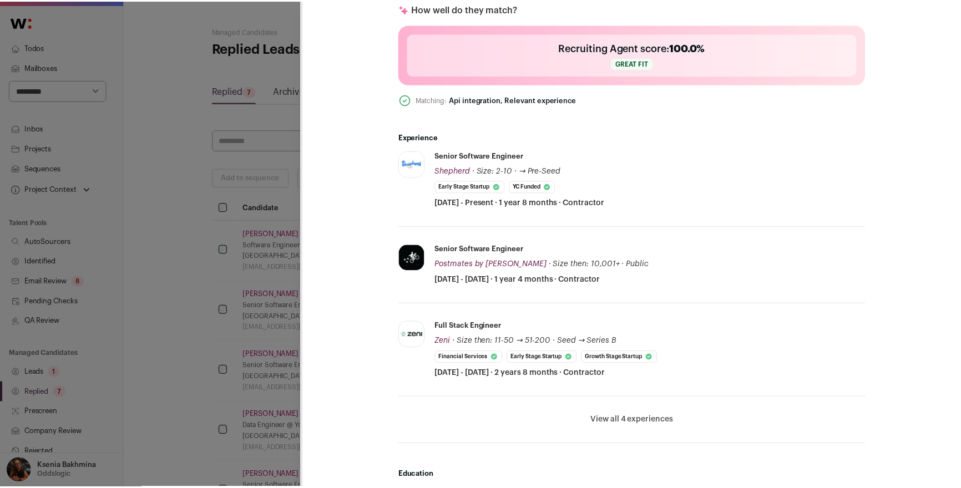
scroll to position [531, 0]
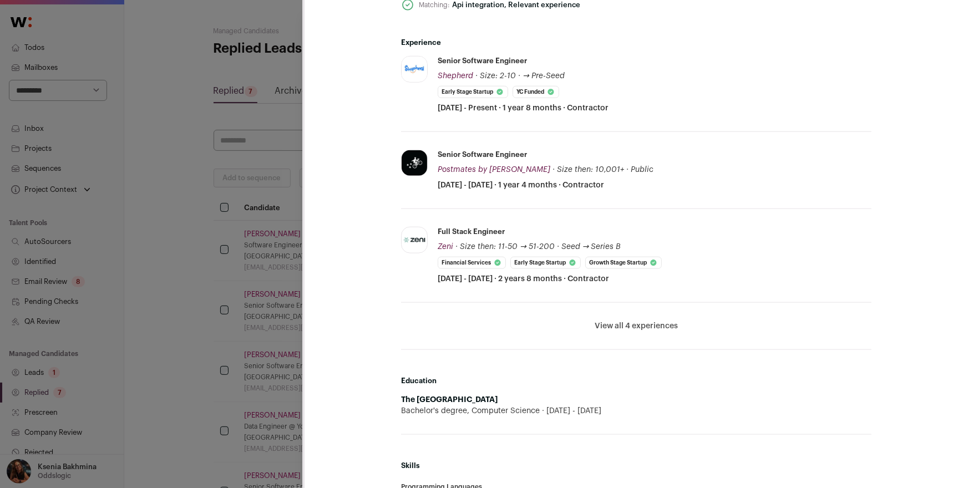
click at [265, 211] on div "Robin Nguyen Last update: 17 days ago View most recent conversation in Front Va…" at bounding box center [484, 244] width 968 height 488
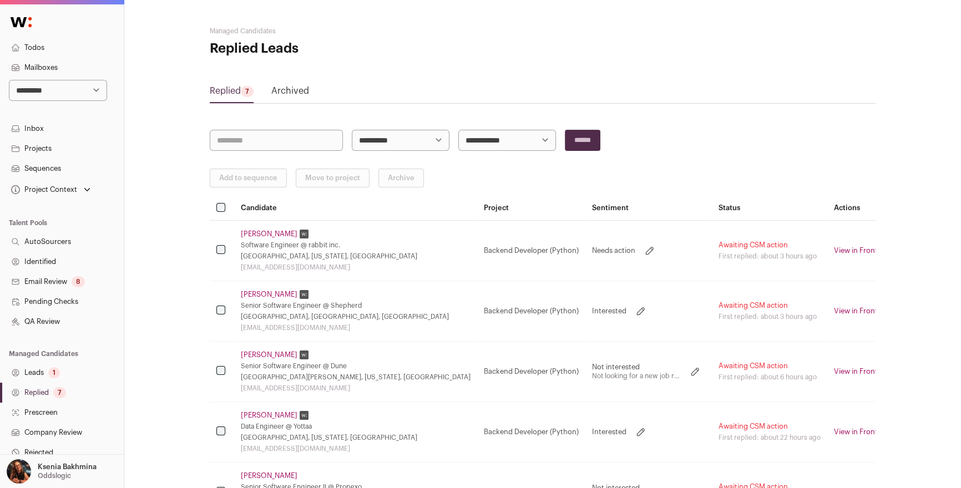
click at [275, 353] on link "Markus Hatvan" at bounding box center [269, 355] width 57 height 9
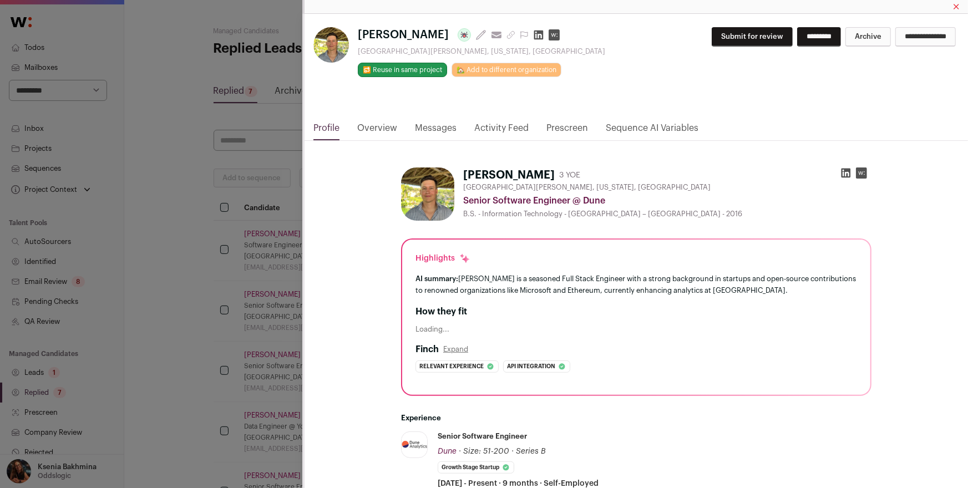
click at [153, 317] on div "Markus Hatvan Last update: 6 days ago View most recent conversation in Front Fo…" at bounding box center [484, 244] width 968 height 488
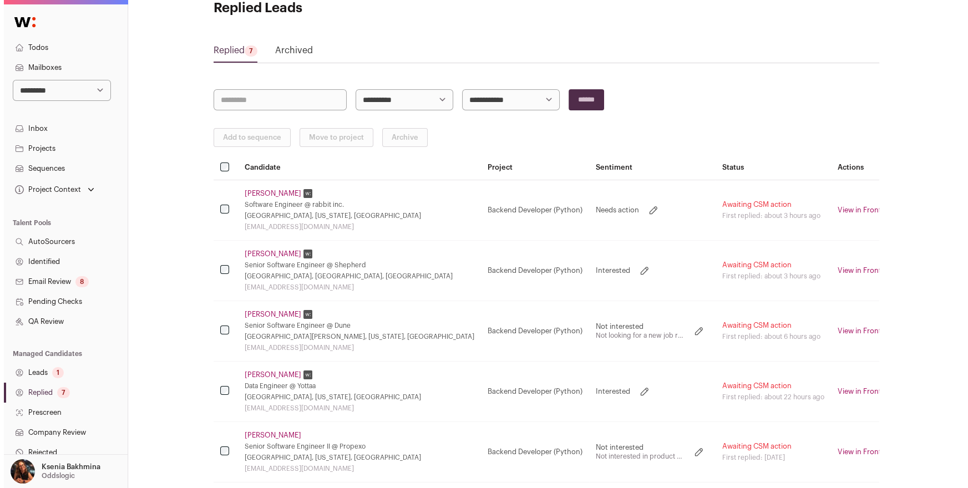
scroll to position [48, 0]
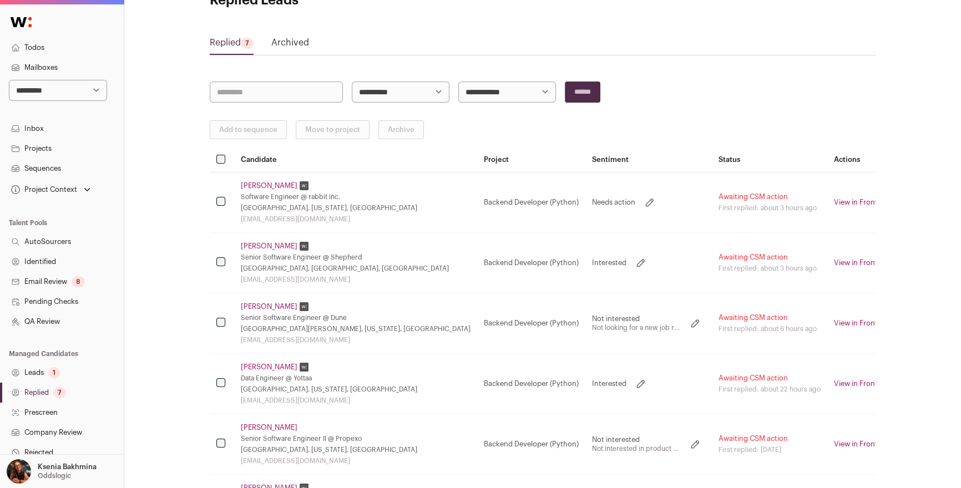
click at [267, 302] on link "Markus Hatvan" at bounding box center [269, 306] width 57 height 9
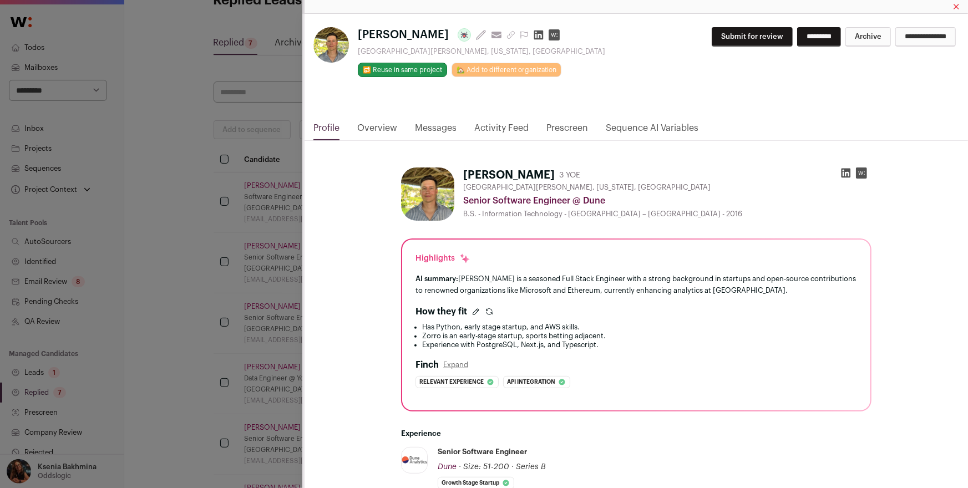
click at [415, 122] on link "Messages" at bounding box center [436, 130] width 42 height 19
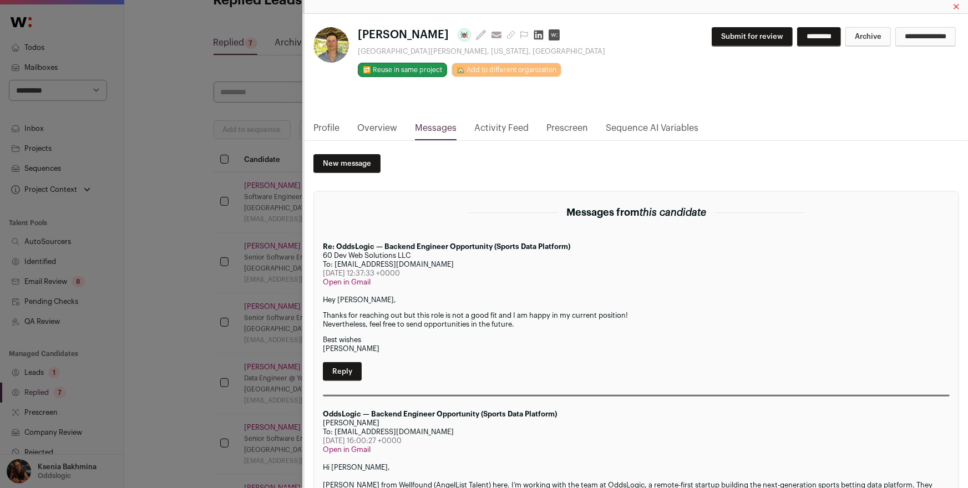
click at [419, 125] on html "**********" at bounding box center [484, 335] width 968 height 766
click at [163, 252] on div "Markus Hatvan Last update: 6 days ago View most recent conversation in Front Fo…" at bounding box center [484, 244] width 968 height 488
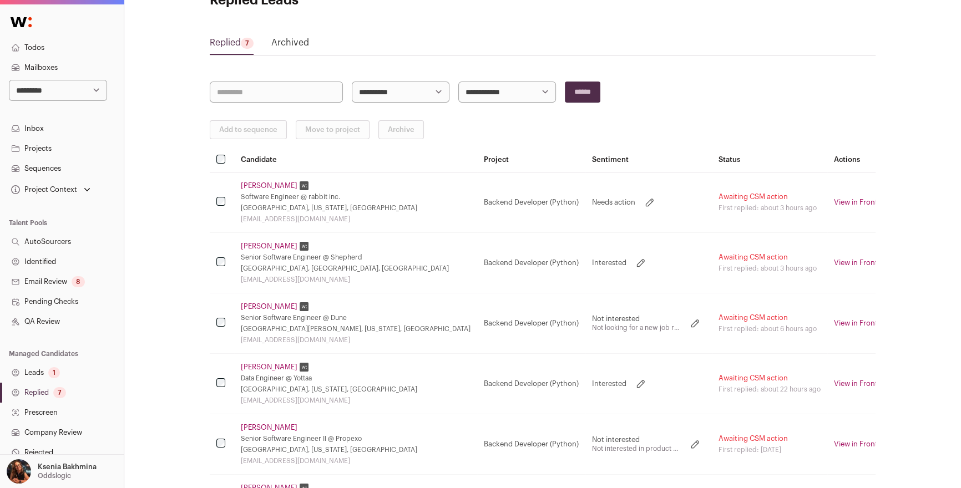
click at [259, 367] on link "Evan Azevedo" at bounding box center [269, 367] width 57 height 9
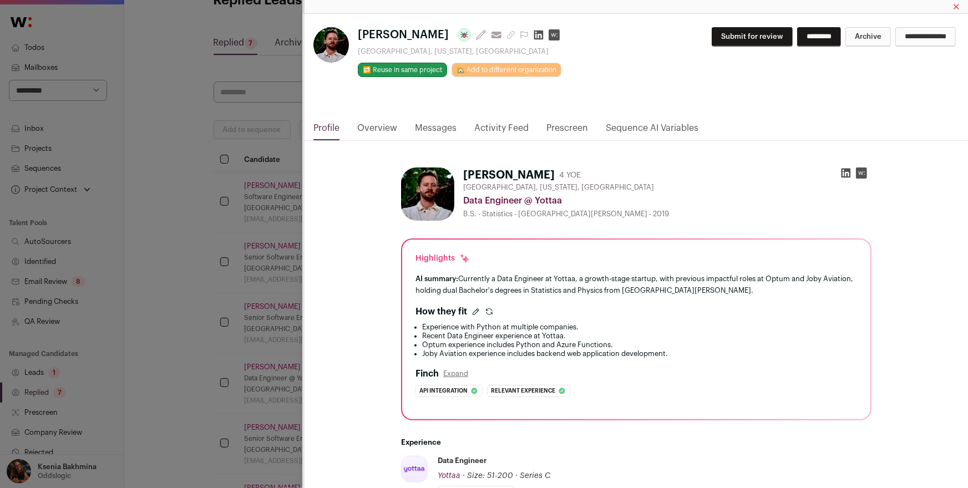
click at [435, 121] on link "Messages" at bounding box center [436, 130] width 42 height 19
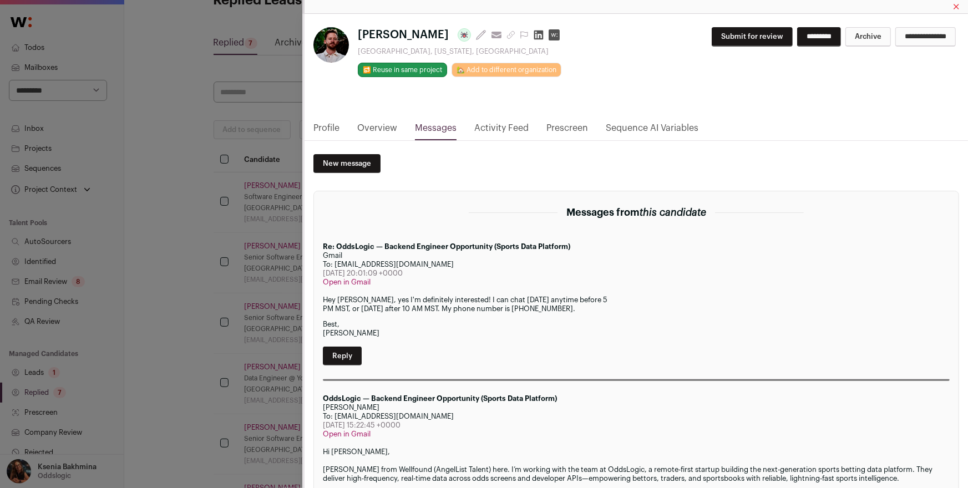
click at [333, 128] on link "Profile" at bounding box center [326, 130] width 26 height 19
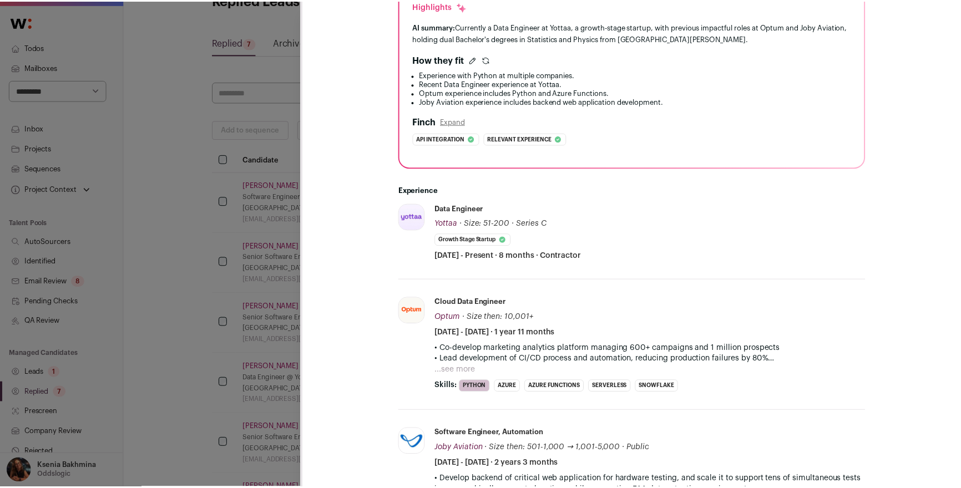
scroll to position [0, 0]
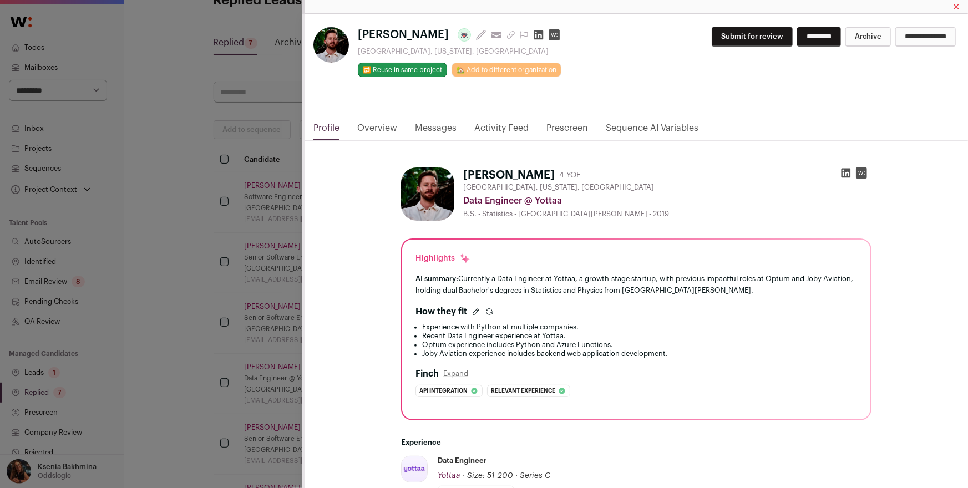
click at [731, 35] on button "Submit for review" at bounding box center [752, 36] width 81 height 19
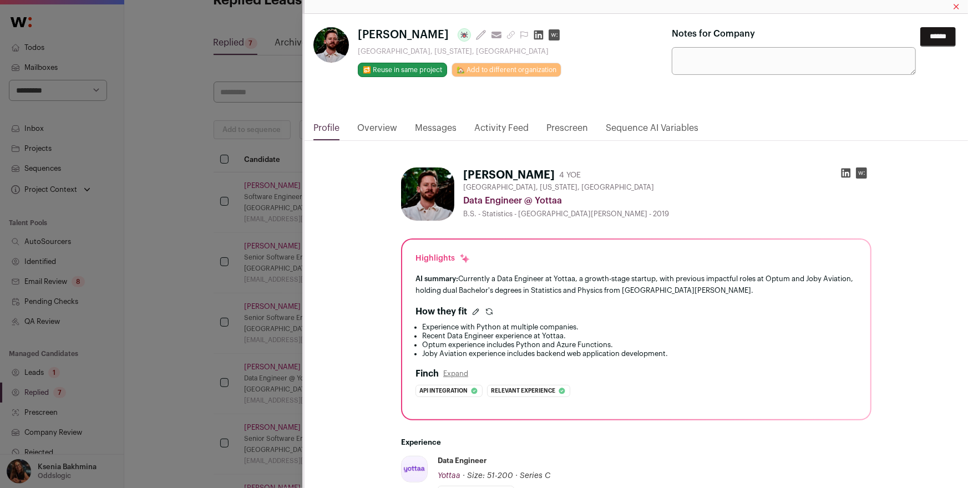
click at [931, 31] on input "******" at bounding box center [937, 36] width 35 height 19
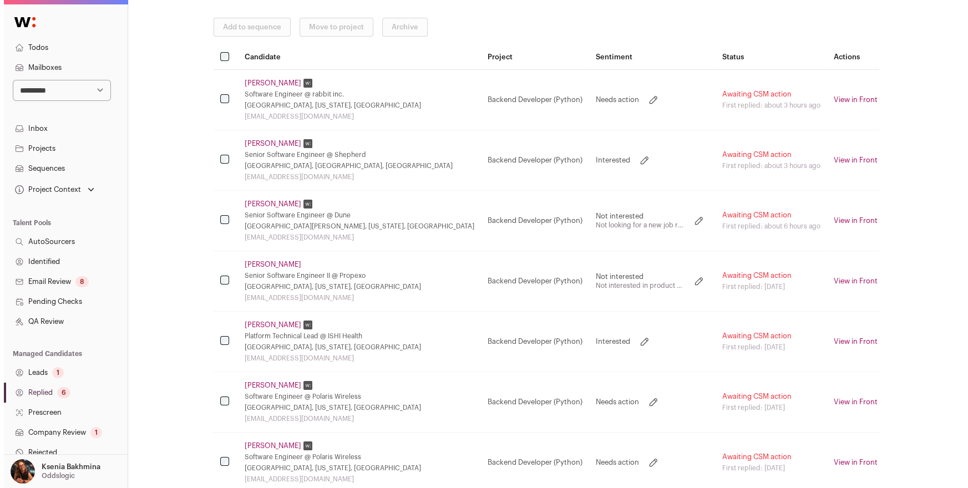
scroll to position [195, 0]
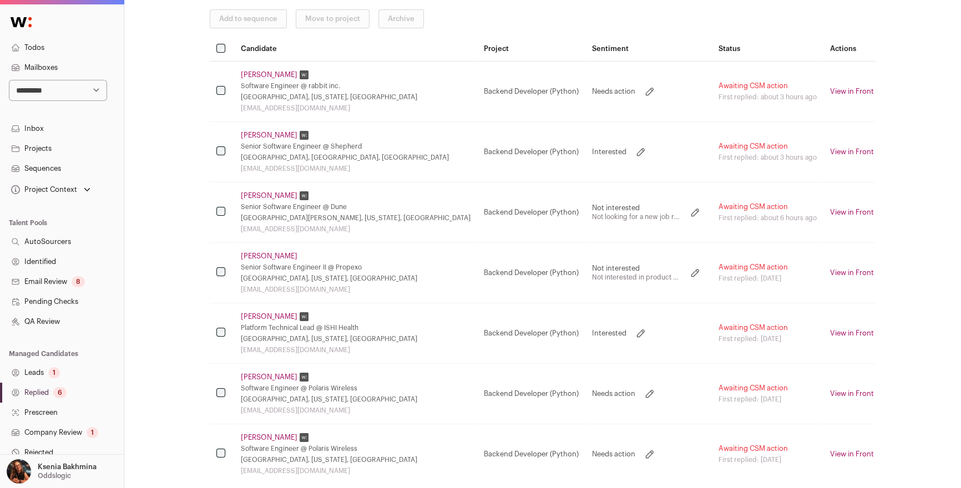
click at [262, 316] on link "Prabhjot Rai" at bounding box center [269, 316] width 57 height 9
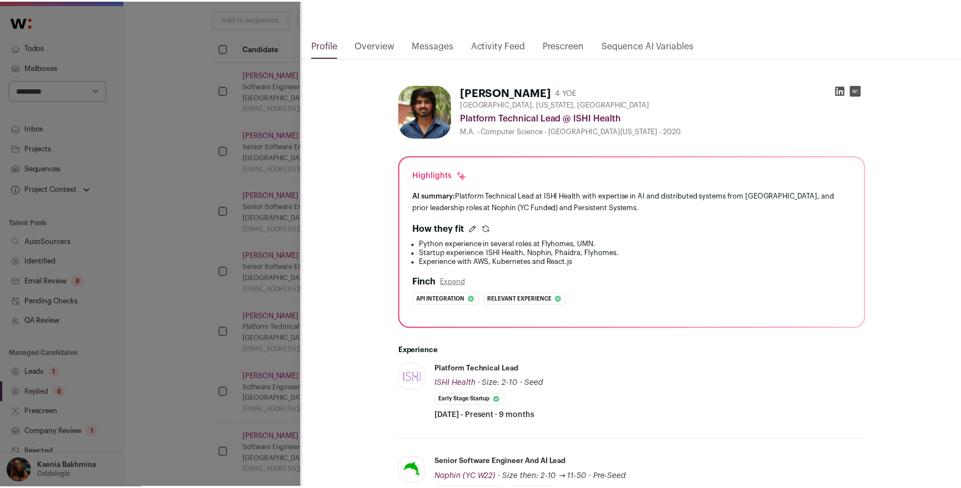
scroll to position [172, 0]
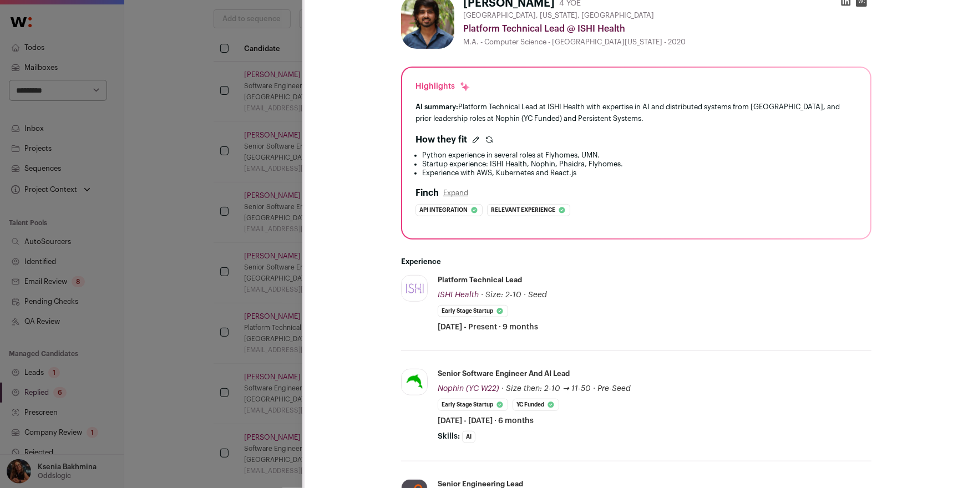
click at [227, 323] on div "Prabhjot Rai Last update: 7 days ago View most recent conversation in Front Min…" at bounding box center [484, 244] width 968 height 488
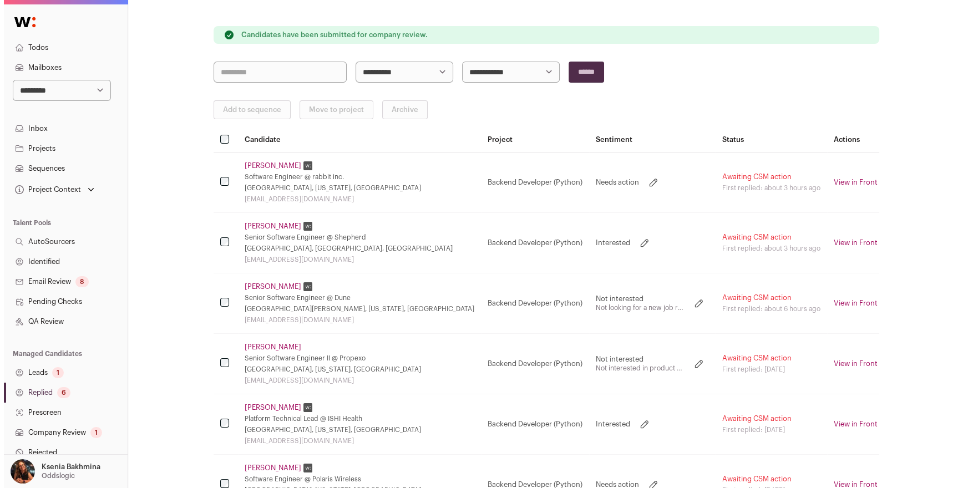
scroll to position [101, 0]
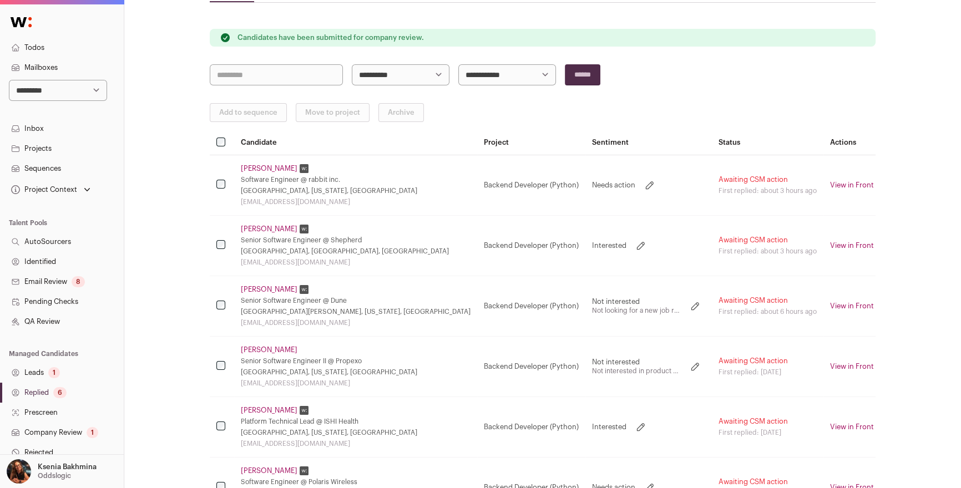
click at [260, 222] on td "Robin Nguyen Senior Software Engineer @ Shepherd Vancouver, British Columbia, C…" at bounding box center [355, 245] width 243 height 60
click at [256, 226] on link "Robin Nguyen" at bounding box center [269, 229] width 57 height 9
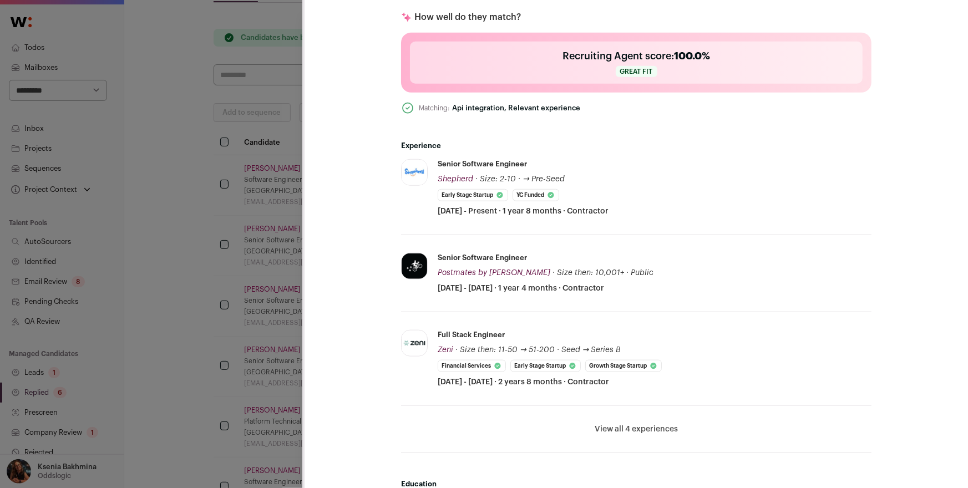
scroll to position [436, 0]
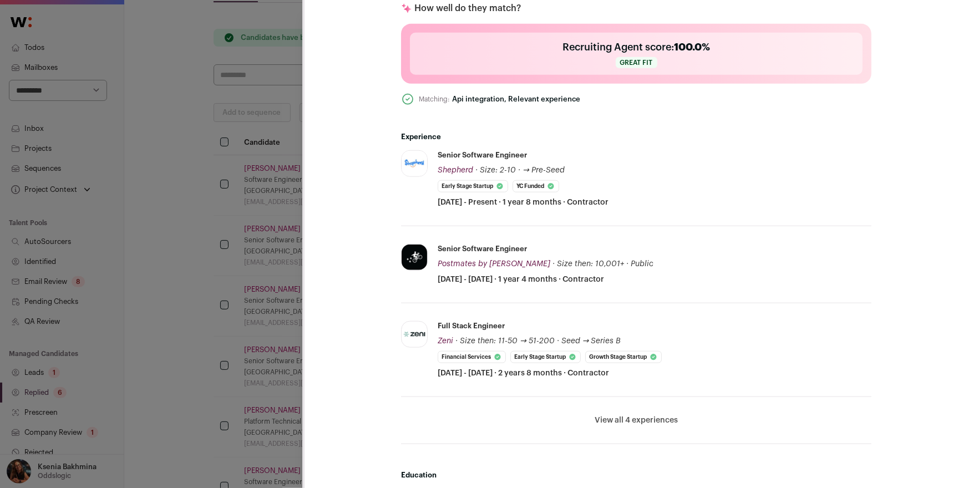
click at [630, 413] on li "View all 4 experiences View less" at bounding box center [636, 420] width 470 height 47
click at [631, 417] on button "View all 4 experiences" at bounding box center [636, 420] width 83 height 11
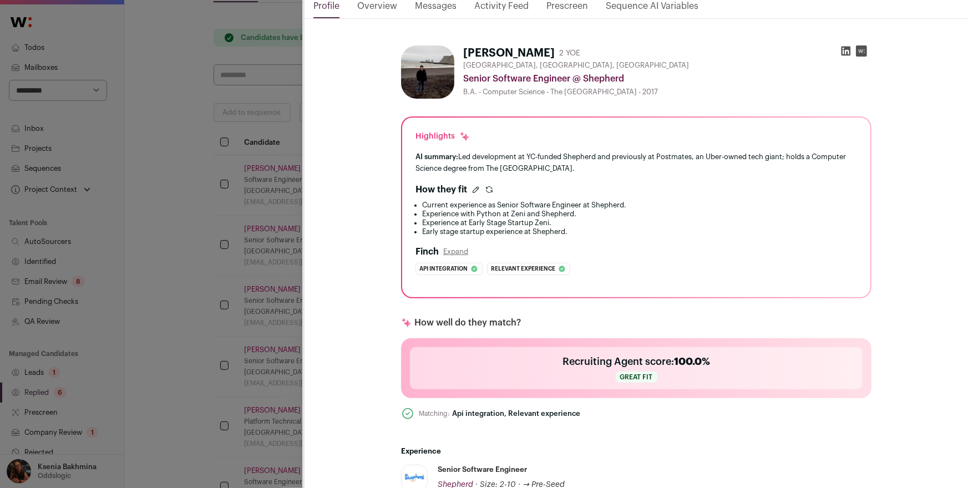
scroll to position [0, 0]
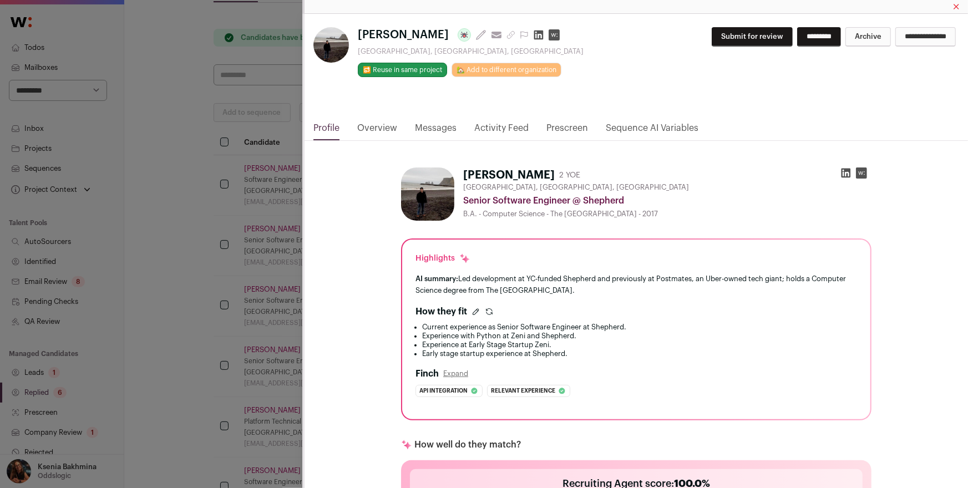
click at [842, 174] on icon "Close modal via background" at bounding box center [845, 172] width 11 height 11
click at [245, 201] on div "Robin Nguyen Last update: 17 days ago View most recent conversation in Front Va…" at bounding box center [484, 244] width 968 height 488
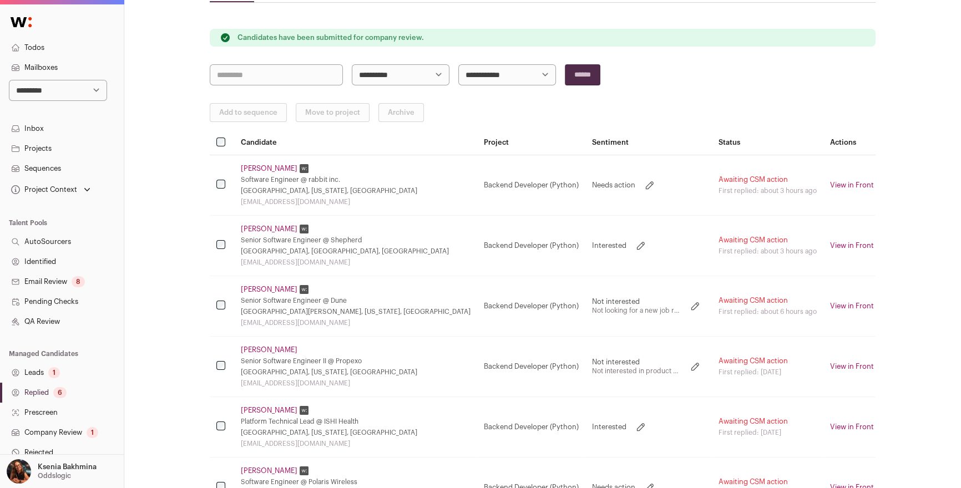
click at [249, 171] on link "Zach Rottman" at bounding box center [269, 168] width 57 height 9
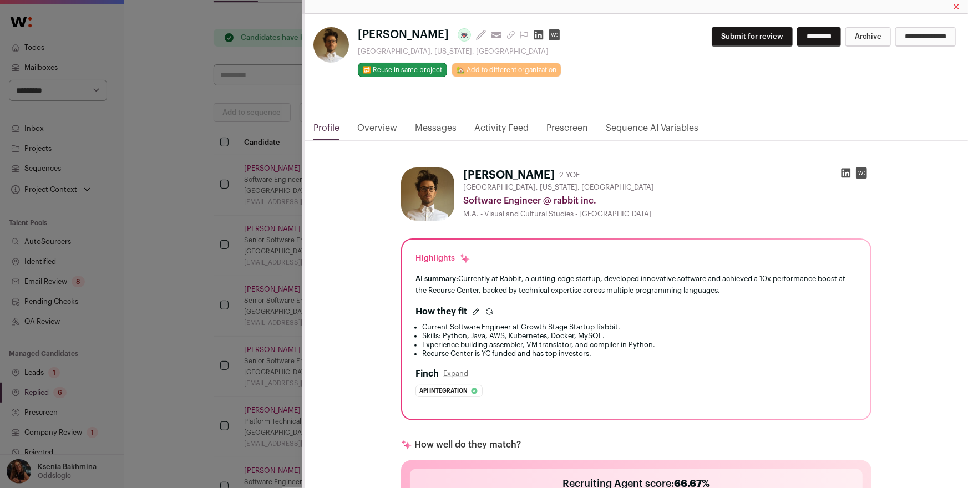
click at [447, 126] on link "Messages" at bounding box center [436, 130] width 42 height 19
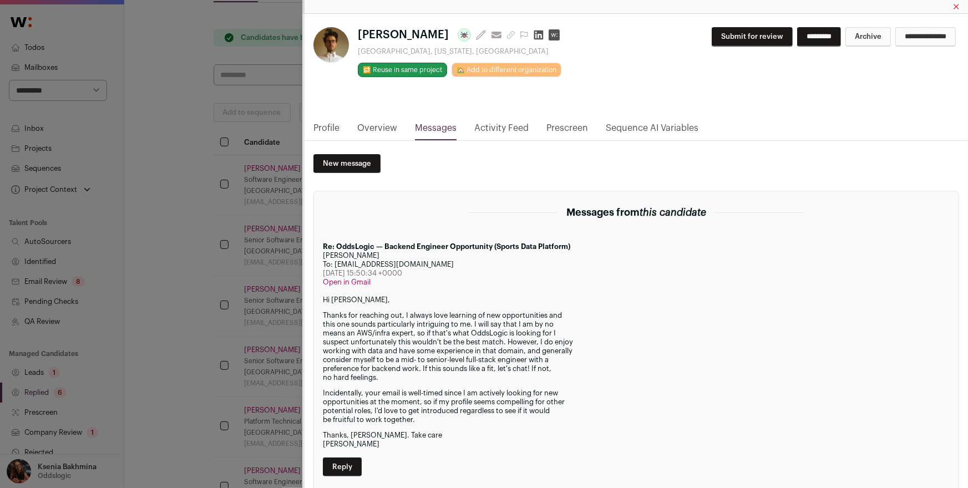
click at [475, 322] on p "Thanks for reaching out, I always love learning of new opportunities and this o…" at bounding box center [636, 346] width 627 height 71
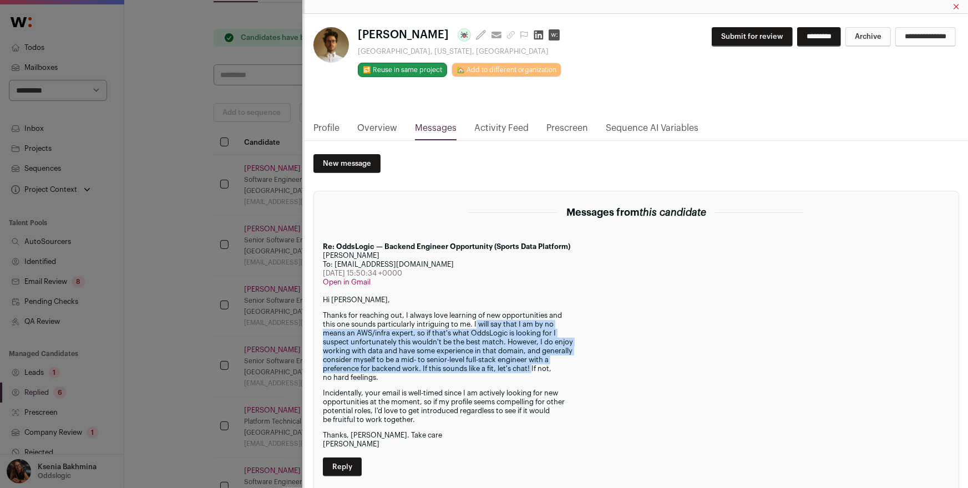
drag, startPoint x: 478, startPoint y: 323, endPoint x: 532, endPoint y: 368, distance: 70.2
click at [533, 367] on p "Thanks for reaching out, I always love learning of new opportunities and this o…" at bounding box center [636, 346] width 627 height 71
copy p "will say that I am by no means an AWS/infra expert, so if that's what OddsLogic…"
click at [332, 127] on link "Profile" at bounding box center [326, 130] width 26 height 19
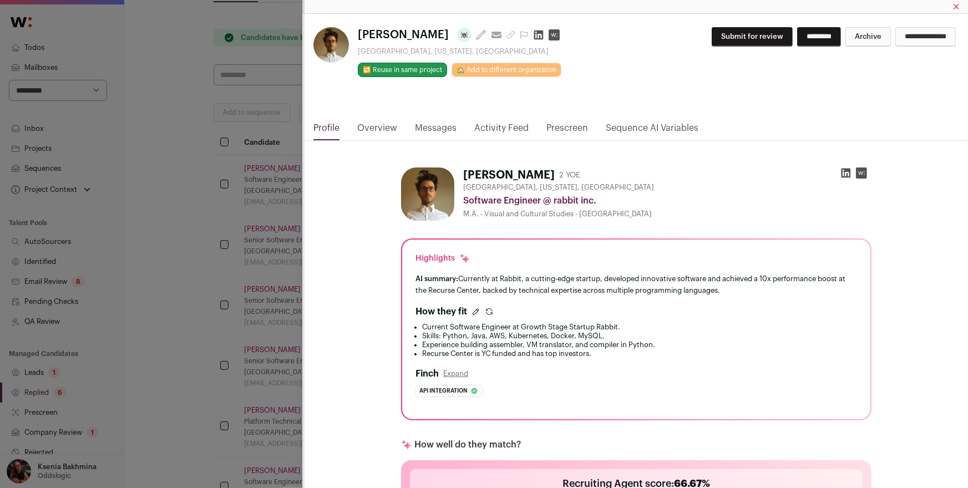
click at [844, 173] on icon "Close modal via background" at bounding box center [845, 172] width 11 height 11
